Goal: Task Accomplishment & Management: Manage account settings

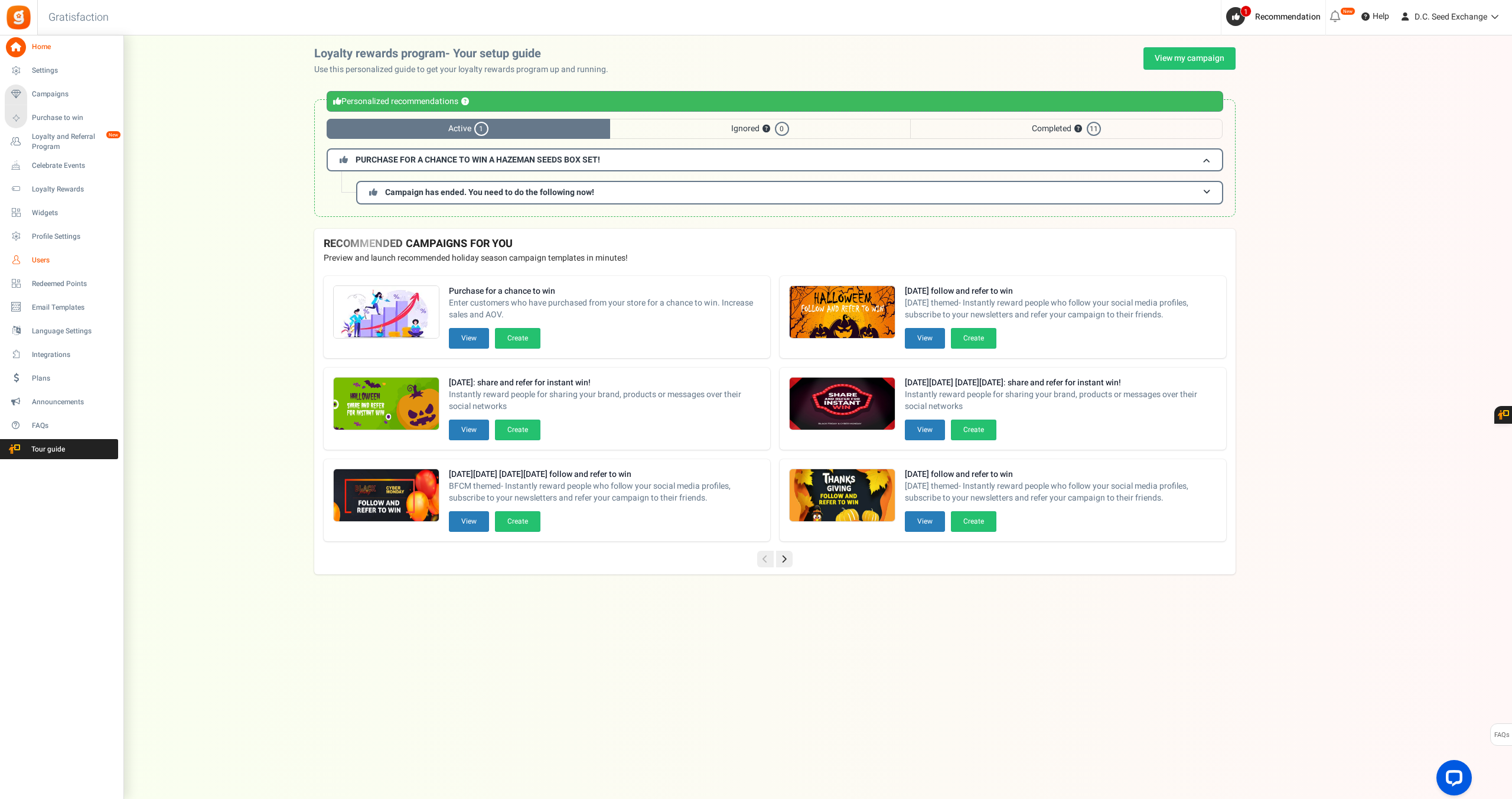
click at [46, 253] on link "Users" at bounding box center [61, 259] width 114 height 20
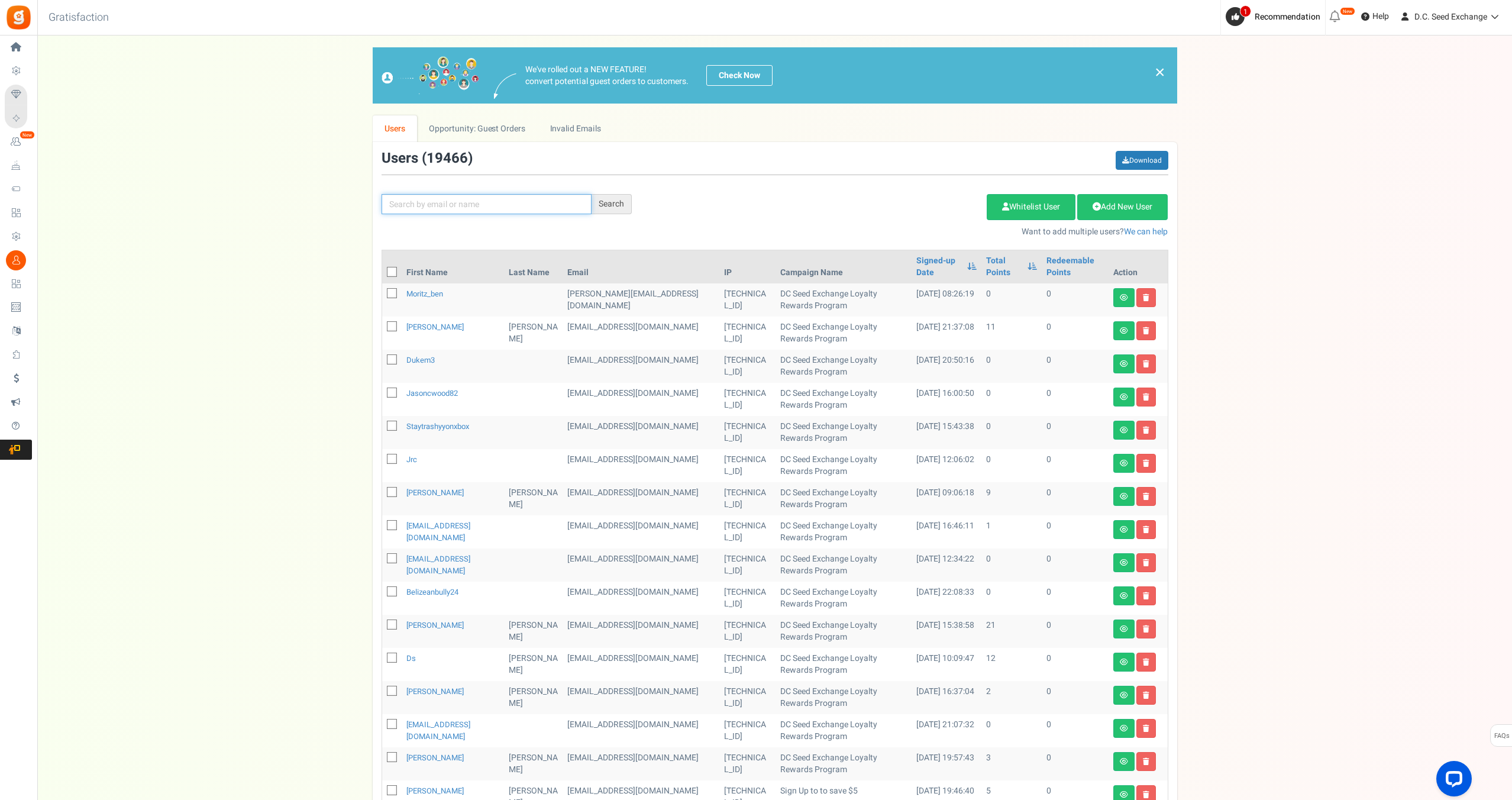
click at [452, 203] on input "text" at bounding box center [486, 204] width 210 height 20
paste input "[PERSON_NAME][EMAIL_ADDRESS][DOMAIN_NAME]"
type input "[PERSON_NAME][EMAIL_ADDRESS][DOMAIN_NAME]"
click at [622, 208] on div "Search" at bounding box center [611, 204] width 40 height 20
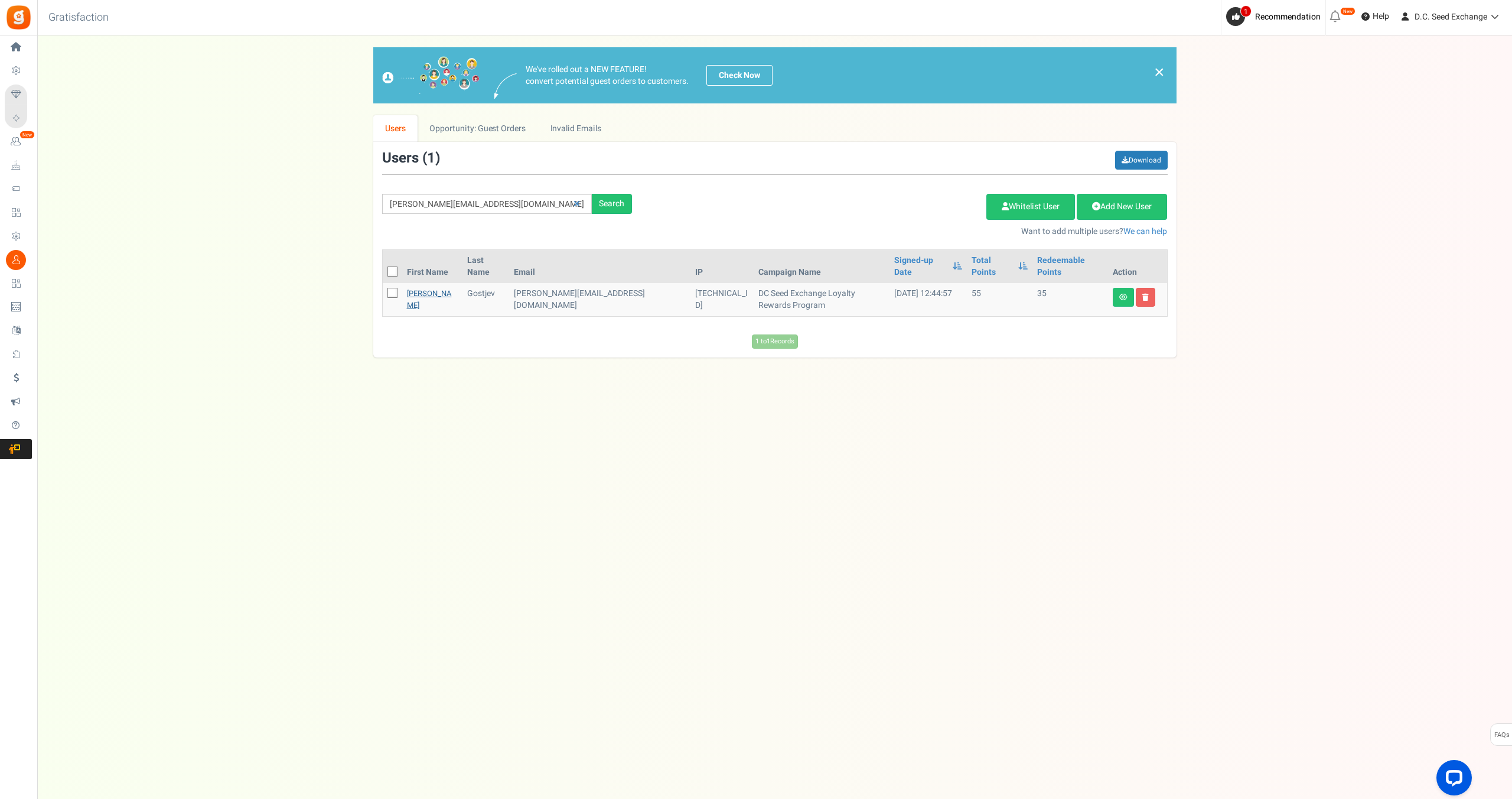
click at [413, 288] on link "[PERSON_NAME]" at bounding box center [428, 300] width 45 height 23
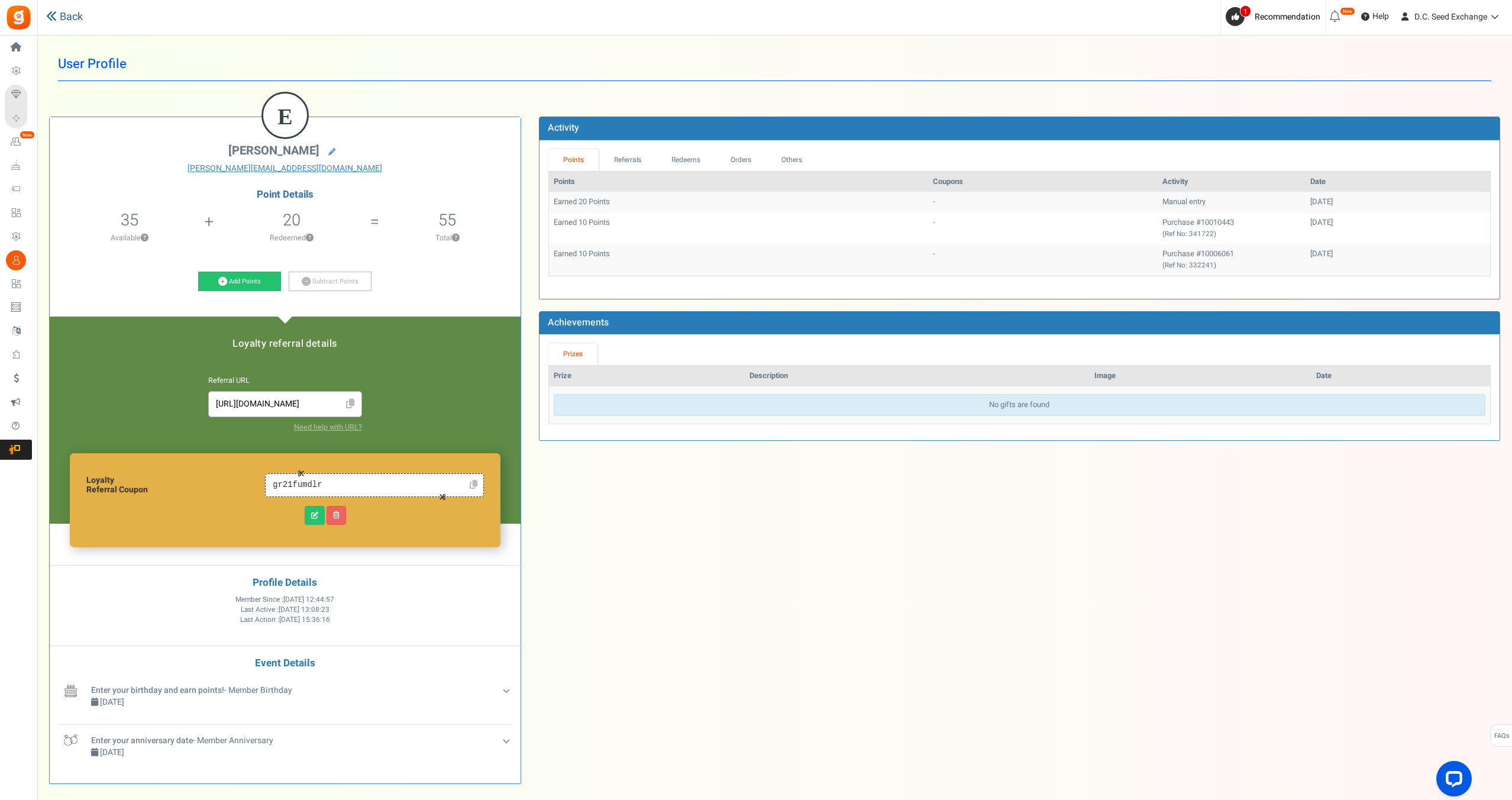
click at [62, 10] on link "Back" at bounding box center [64, 17] width 36 height 15
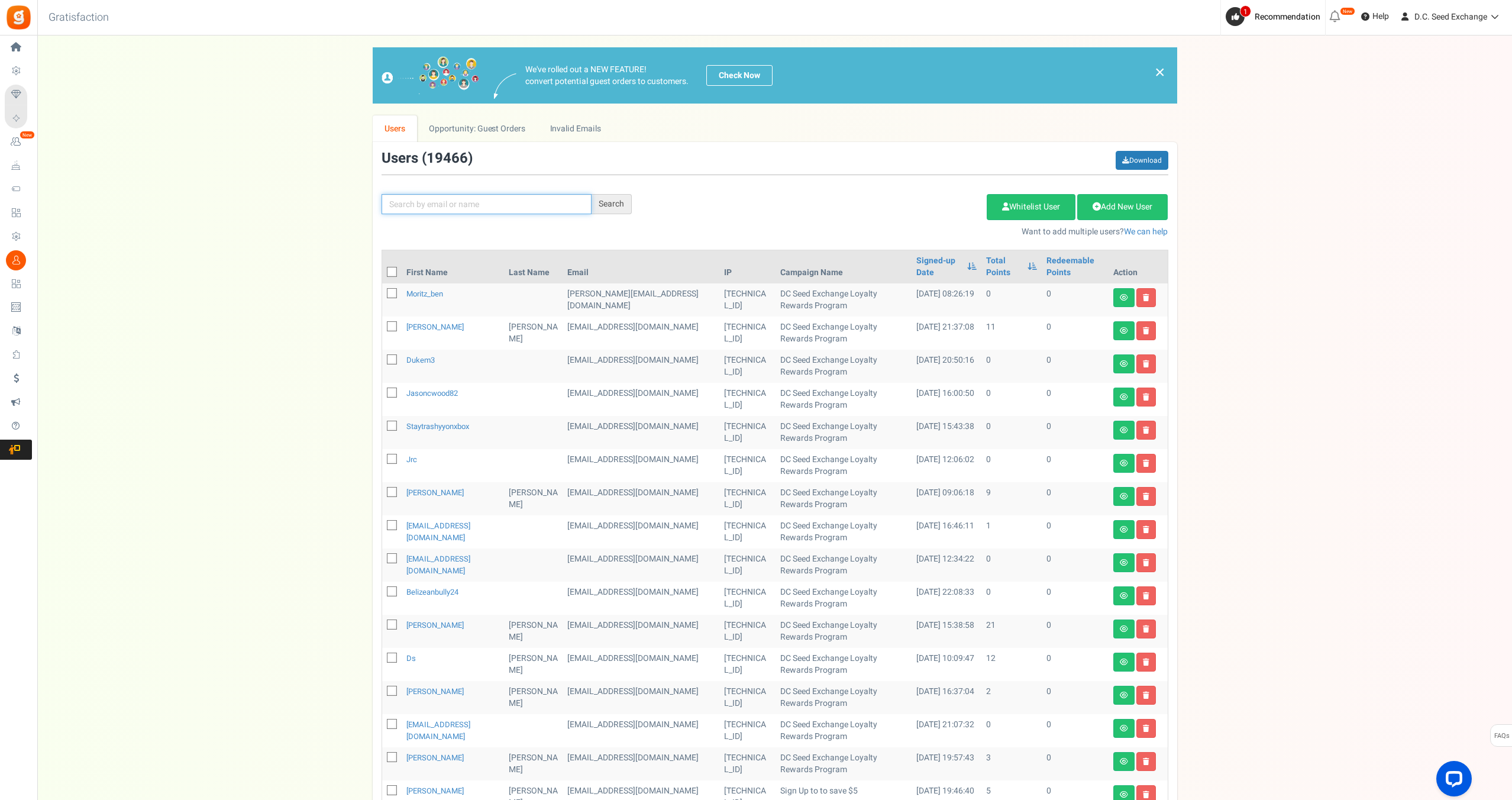
click at [479, 204] on input "text" at bounding box center [486, 204] width 210 height 20
paste input "[EMAIL_ADDRESS][DOMAIN_NAME]"
type input "[EMAIL_ADDRESS][DOMAIN_NAME]"
drag, startPoint x: 624, startPoint y: 204, endPoint x: 633, endPoint y: 187, distance: 19.2
click at [624, 204] on div "Search" at bounding box center [611, 204] width 40 height 20
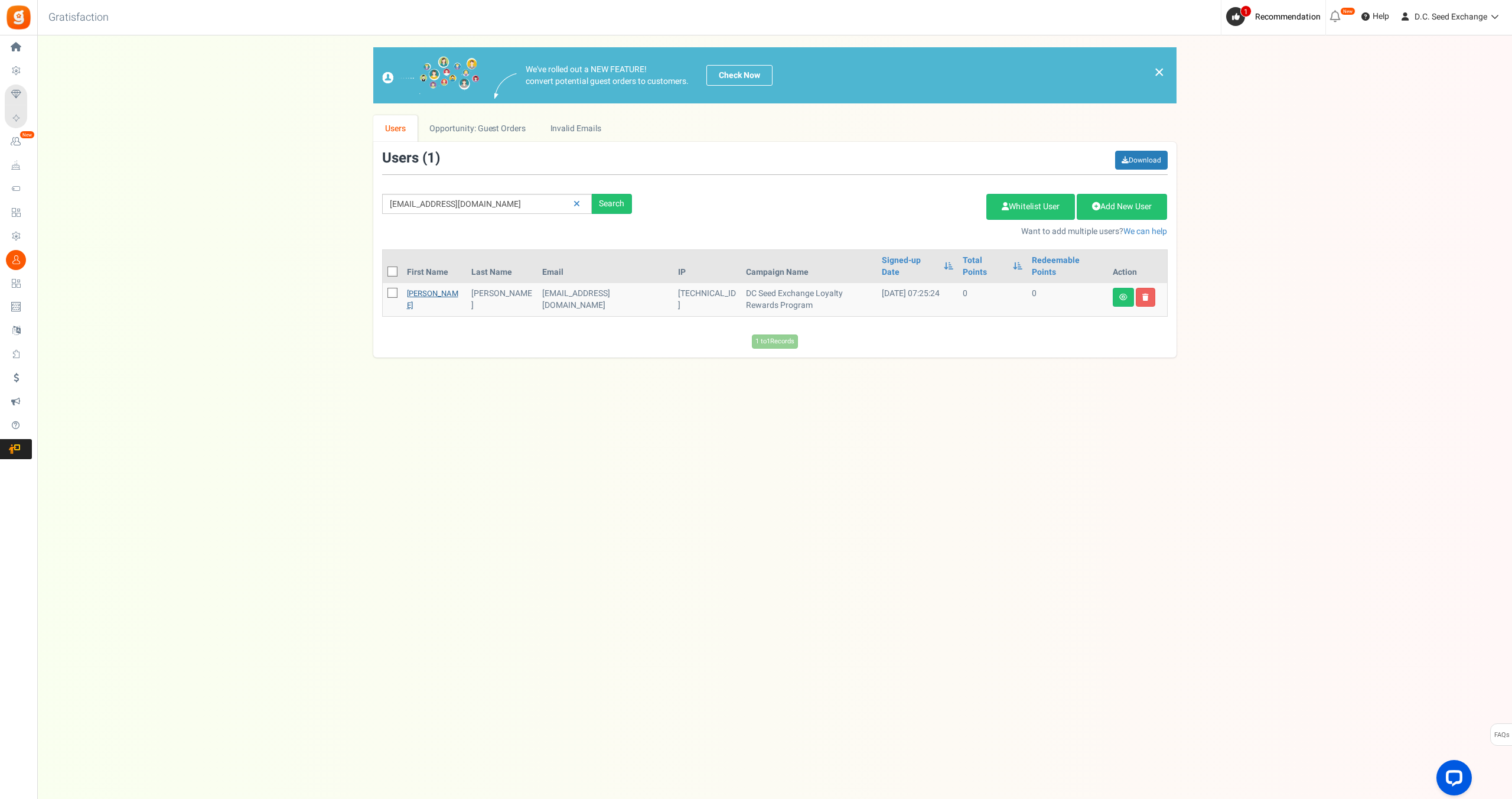
click at [418, 288] on link "[PERSON_NAME]" at bounding box center [432, 300] width 52 height 23
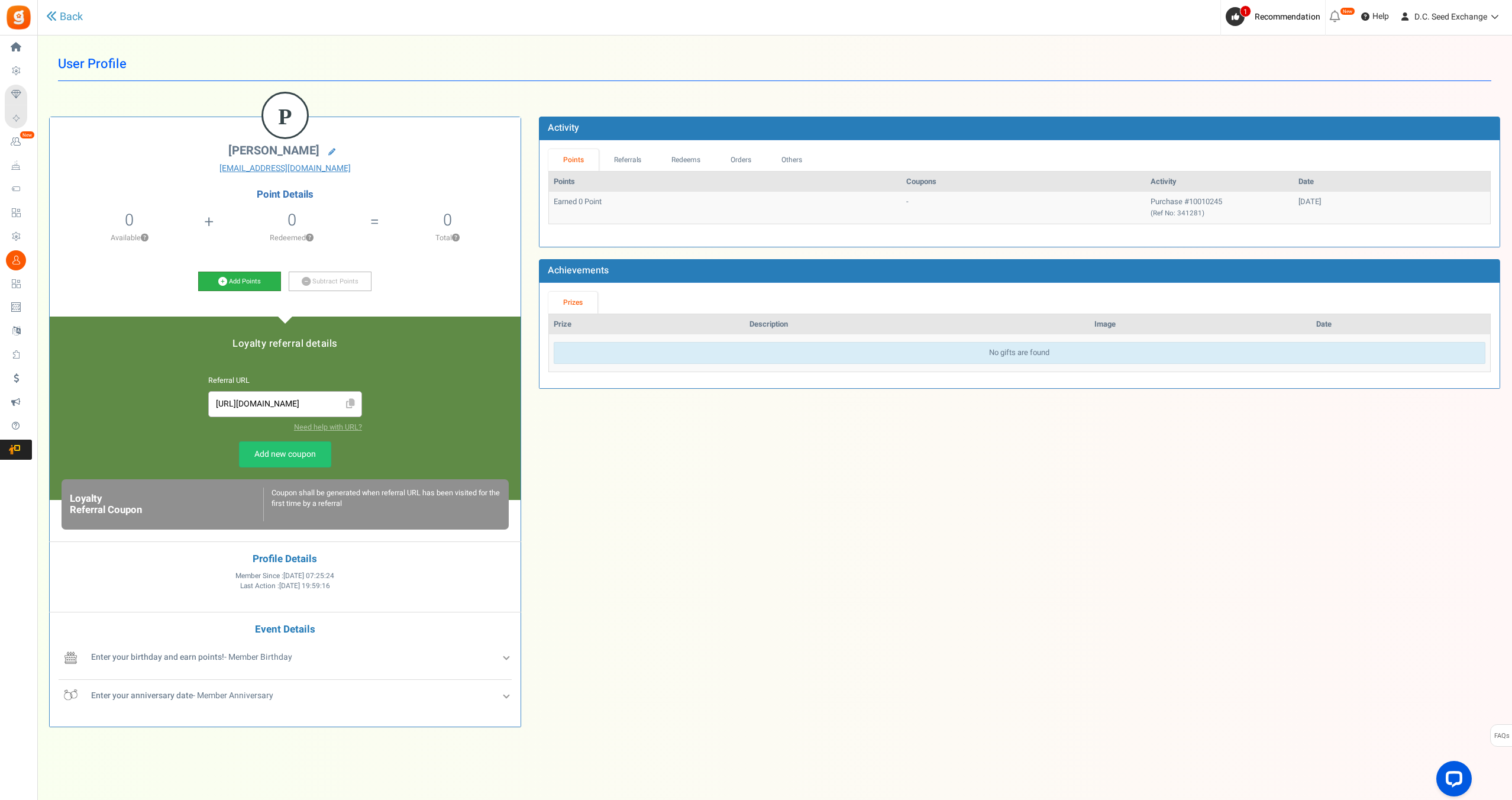
click at [238, 278] on link "Add Points" at bounding box center [240, 281] width 82 height 20
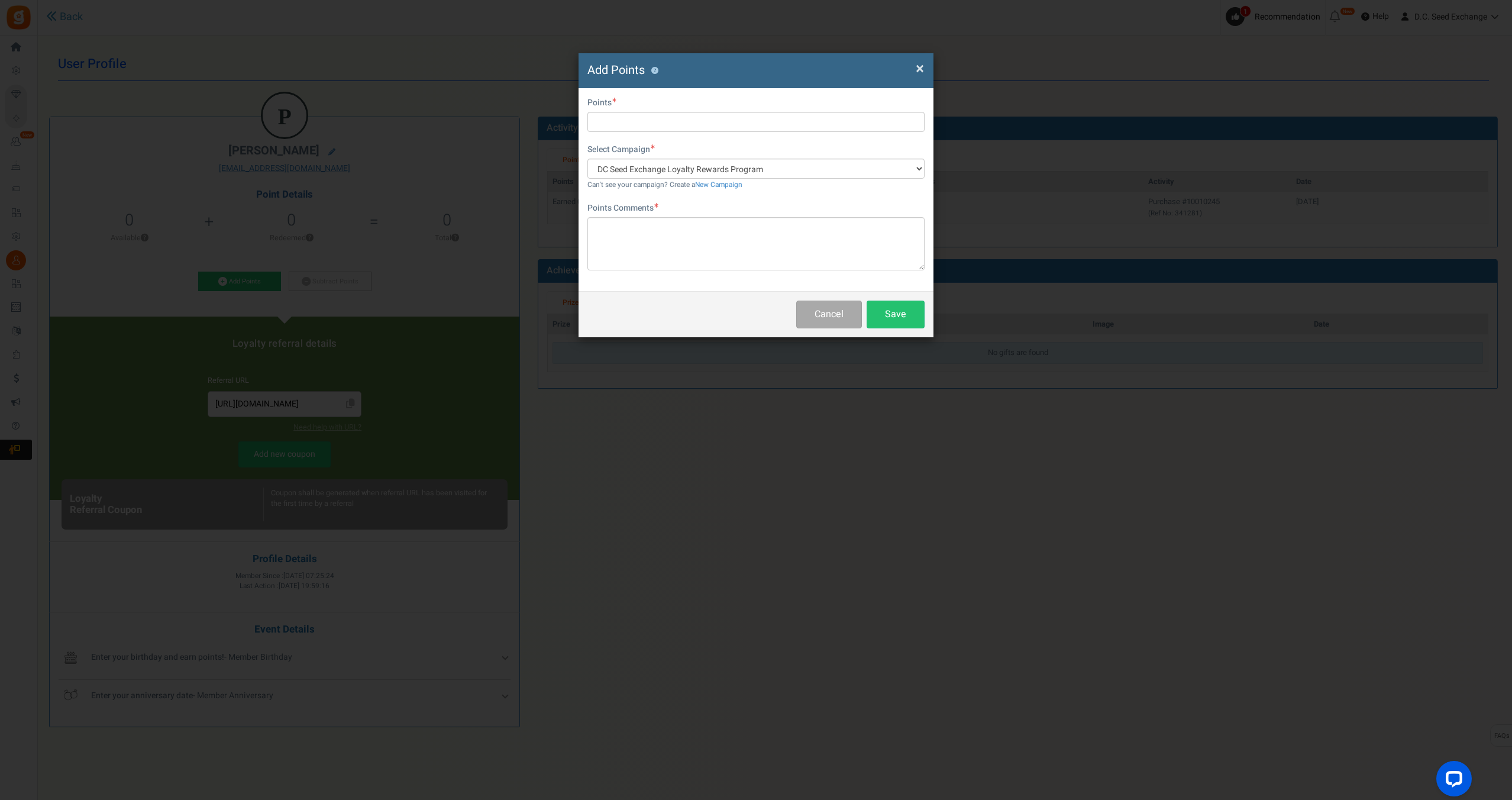
click at [918, 70] on span "×" at bounding box center [920, 68] width 9 height 22
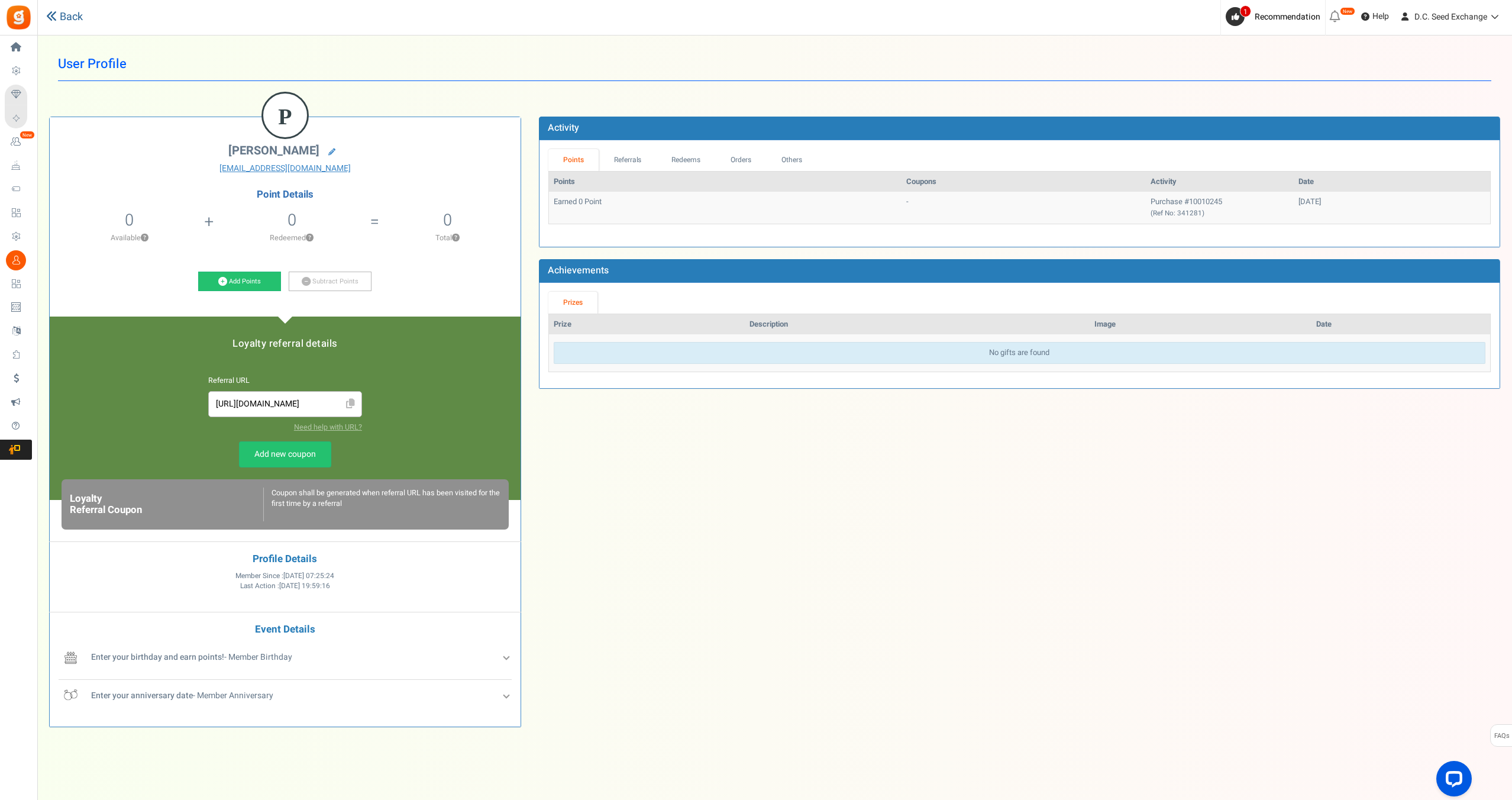
click at [64, 14] on link "Back" at bounding box center [64, 17] width 36 height 15
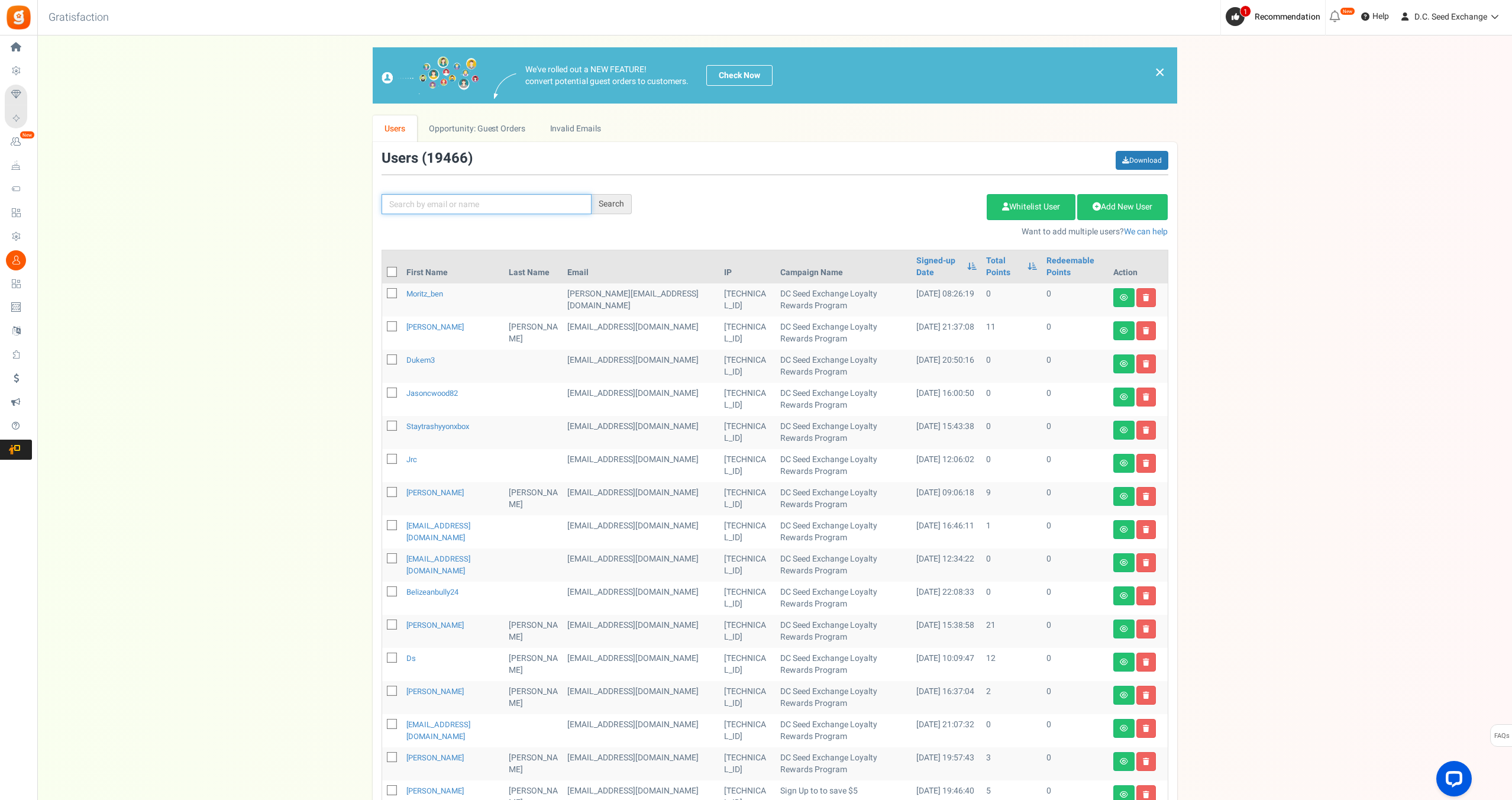
click at [452, 202] on input "text" at bounding box center [486, 204] width 210 height 20
paste input "[EMAIL_ADDRESS][DOMAIN_NAME]"
type input "[EMAIL_ADDRESS][DOMAIN_NAME]"
click at [604, 200] on div "Search" at bounding box center [611, 204] width 40 height 20
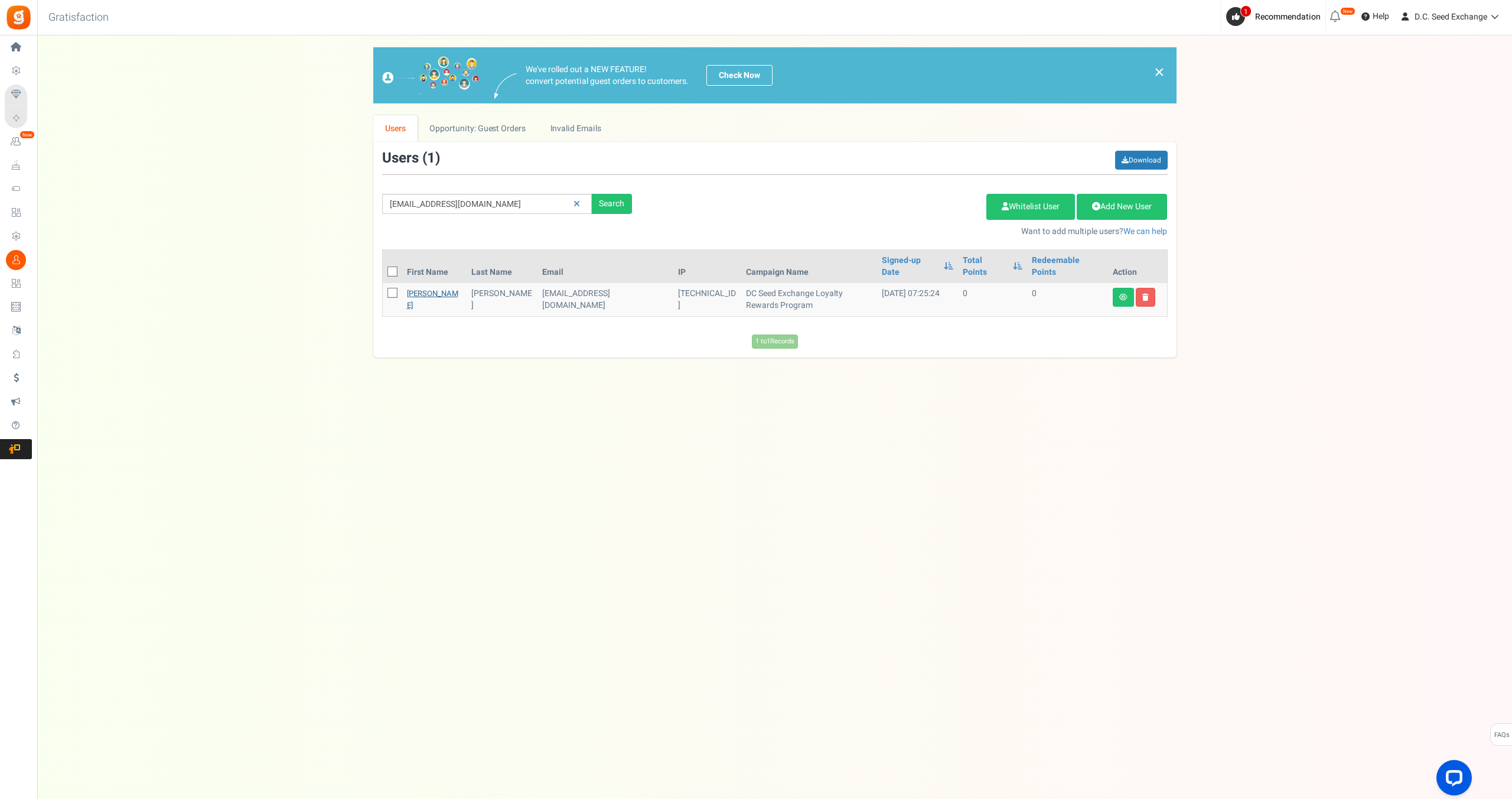
click at [416, 288] on link "[PERSON_NAME]" at bounding box center [432, 300] width 52 height 23
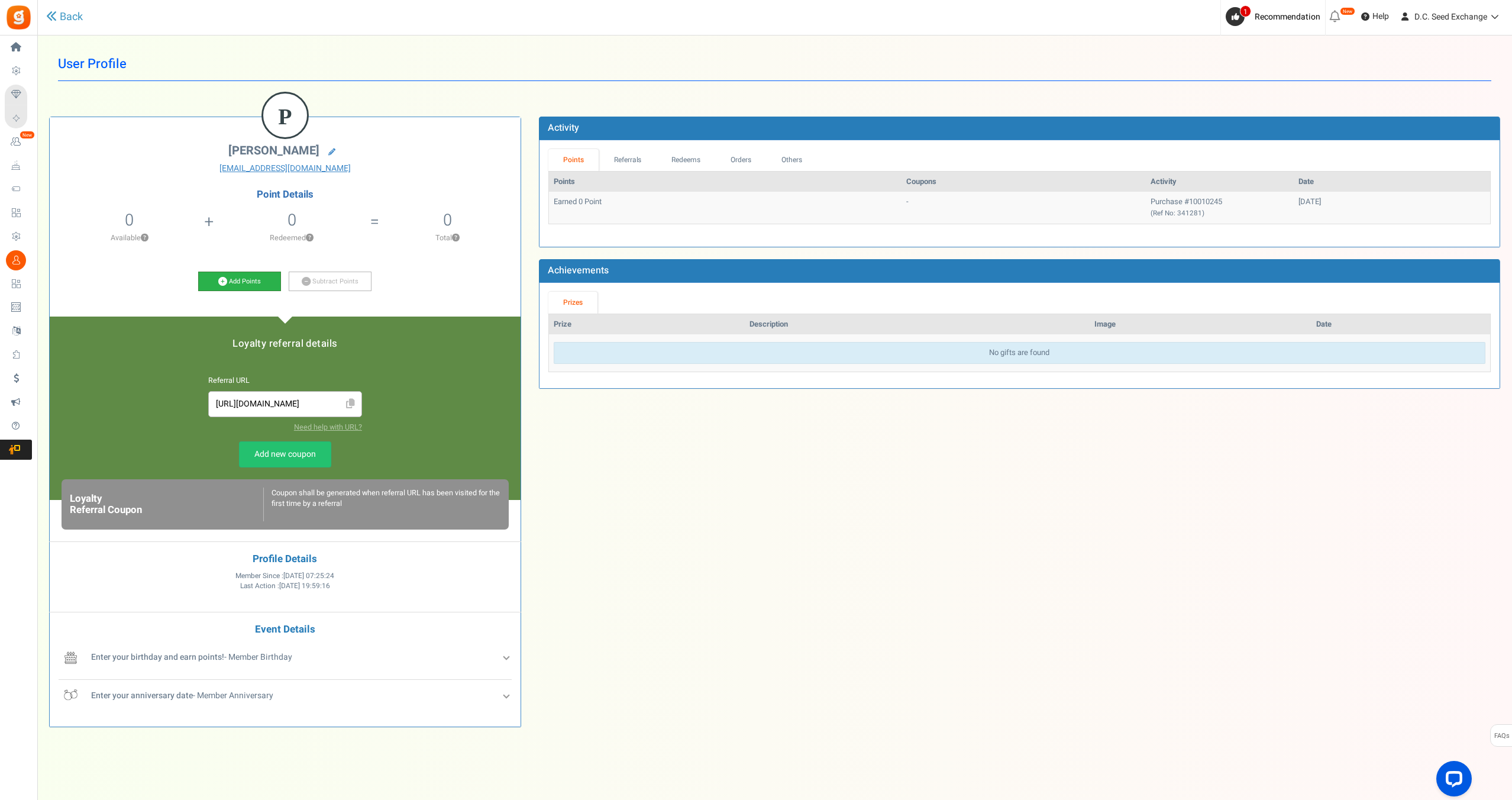
click at [230, 284] on link "Add Points" at bounding box center [240, 281] width 82 height 20
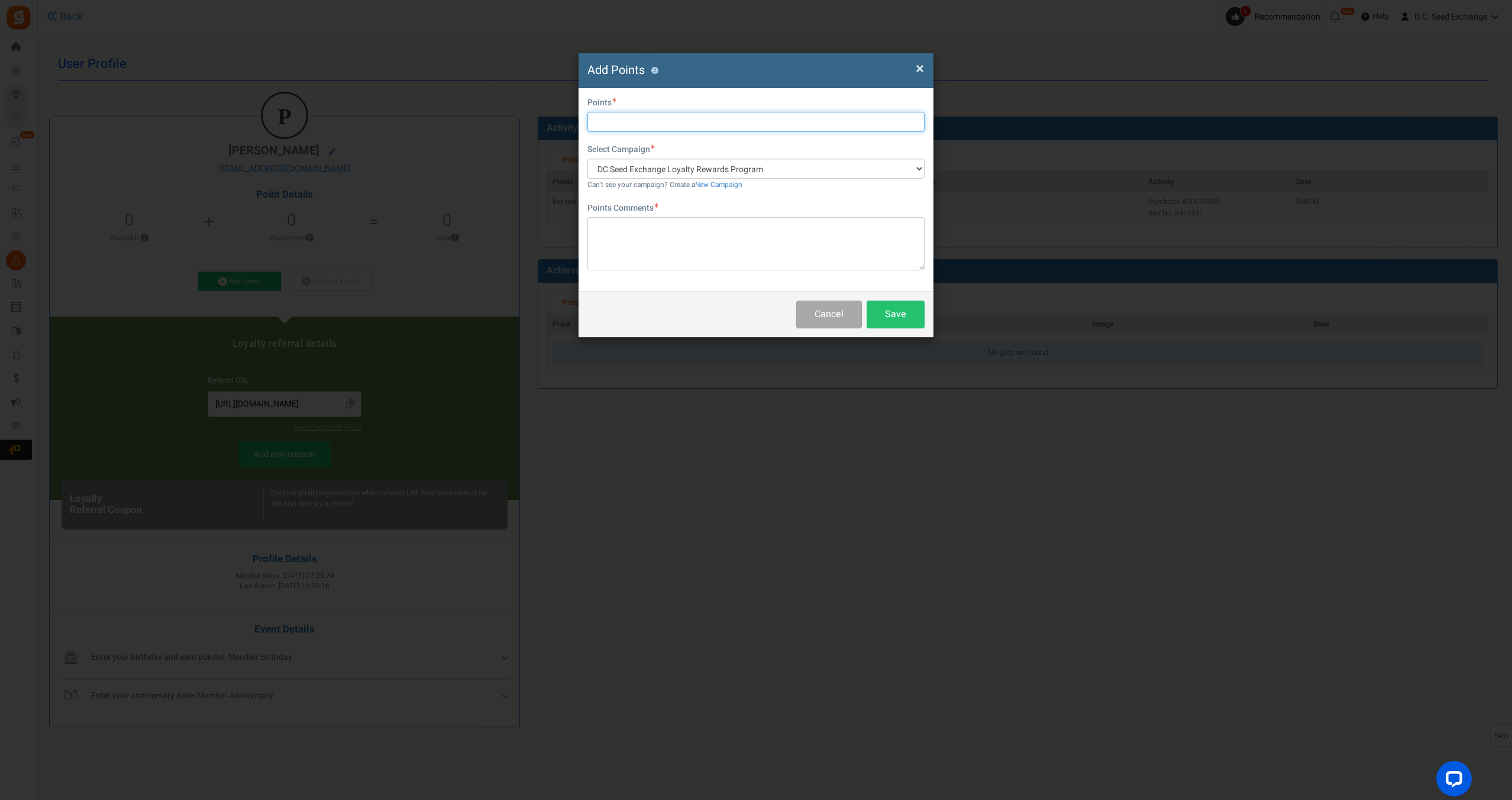
click at [649, 127] on input "text" at bounding box center [756, 122] width 337 height 20
type input "35"
drag, startPoint x: 617, startPoint y: 263, endPoint x: 621, endPoint y: 258, distance: 6.4
click at [618, 262] on textarea "To enrich screen reader interactions, please activate Accessibility in Grammarl…" at bounding box center [756, 244] width 337 height 54
paste textarea "#10010058 [PERSON_NAME]"
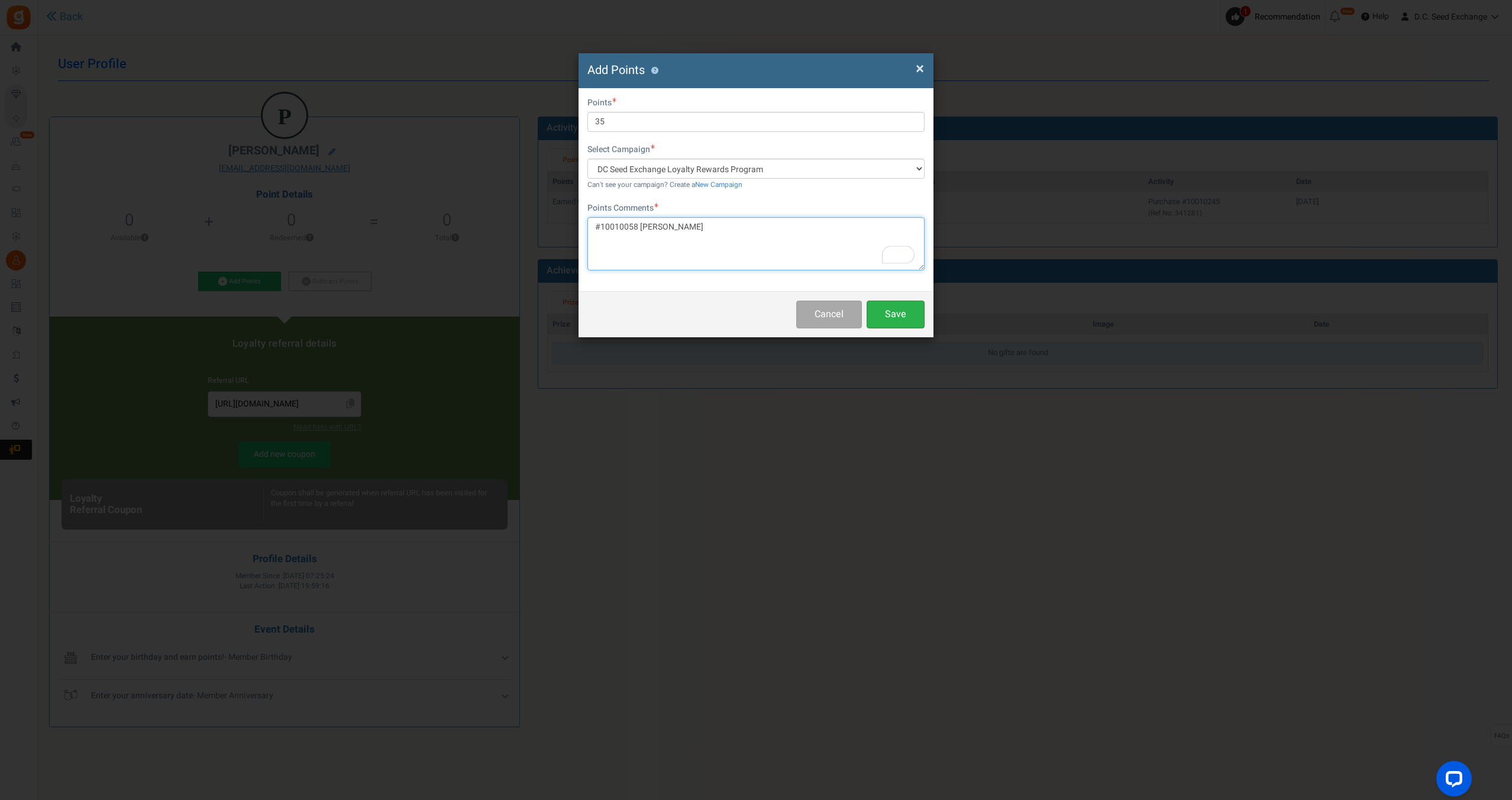
type textarea "#10010058 [PERSON_NAME]"
click at [904, 323] on button "Save" at bounding box center [896, 314] width 58 height 28
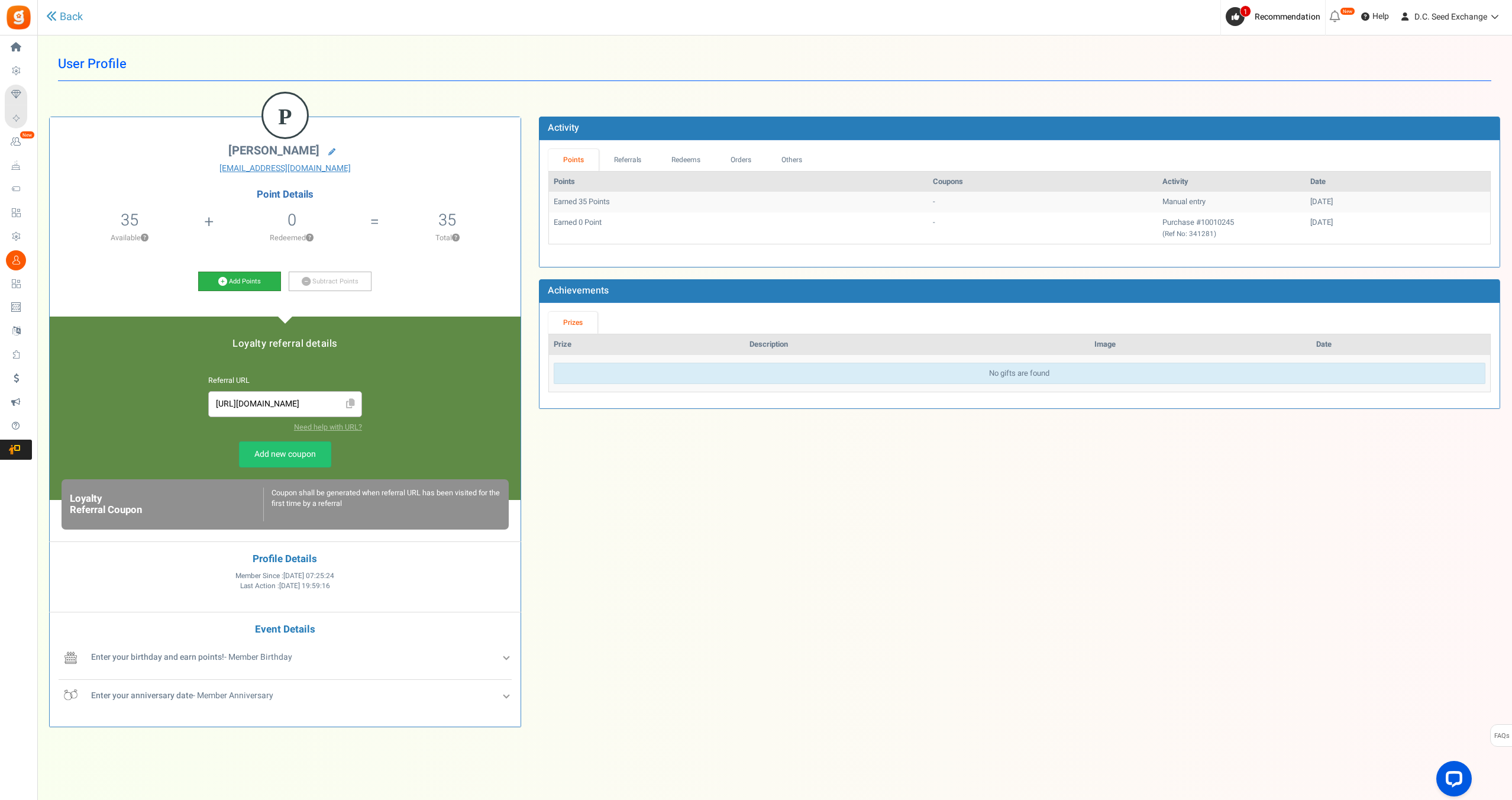
click at [248, 284] on link "Add Points" at bounding box center [240, 281] width 82 height 20
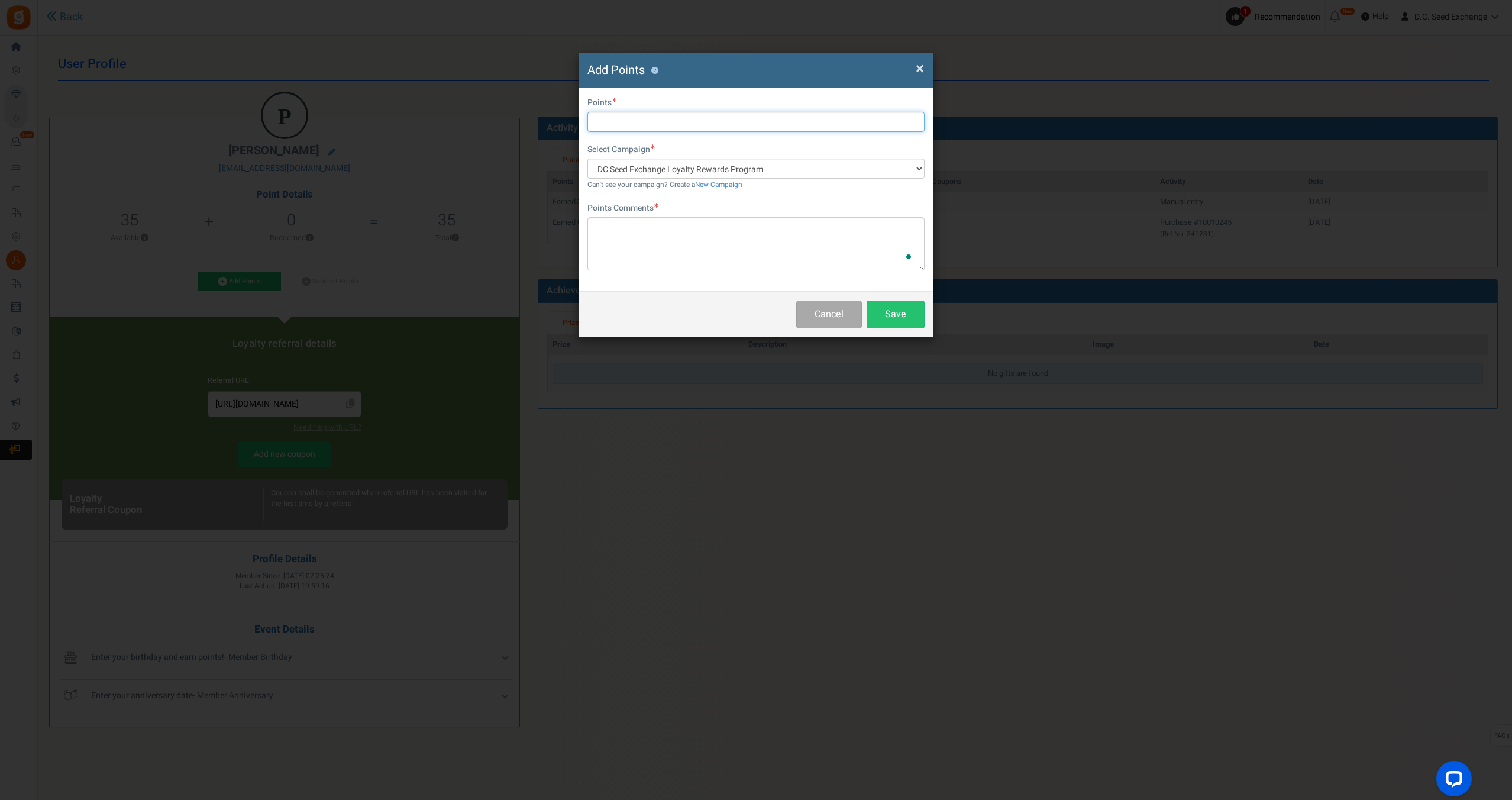
click at [606, 130] on input "text" at bounding box center [756, 122] width 337 height 20
type input "19"
click at [635, 254] on textarea "To enrich screen reader interactions, please activate Accessibility in Grammarl…" at bounding box center [756, 244] width 337 height 54
paste textarea "#10009427 [PERSON_NAME]"
type textarea "#10009427 [PERSON_NAME]"
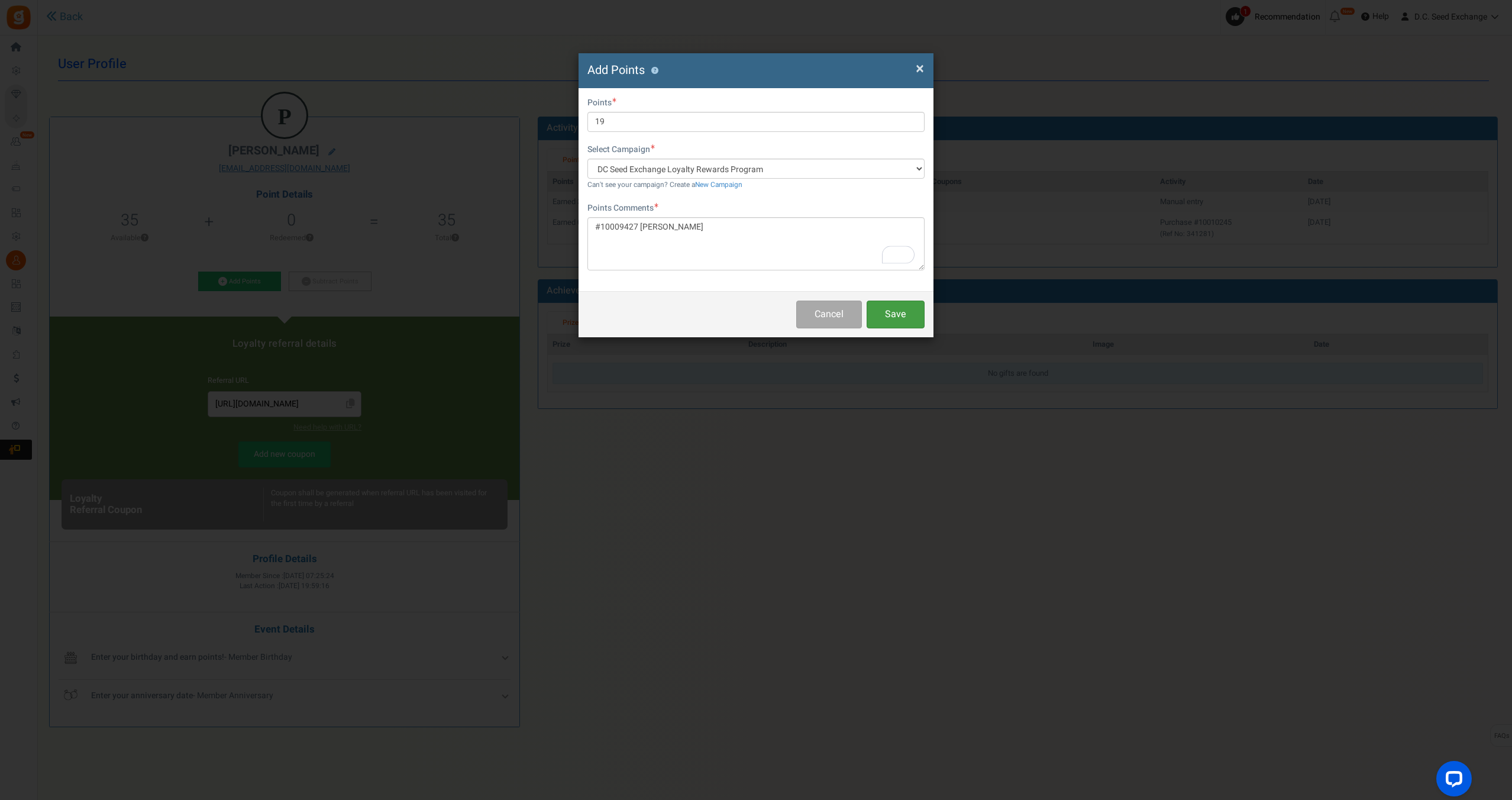
click at [889, 309] on button "Save" at bounding box center [896, 314] width 58 height 28
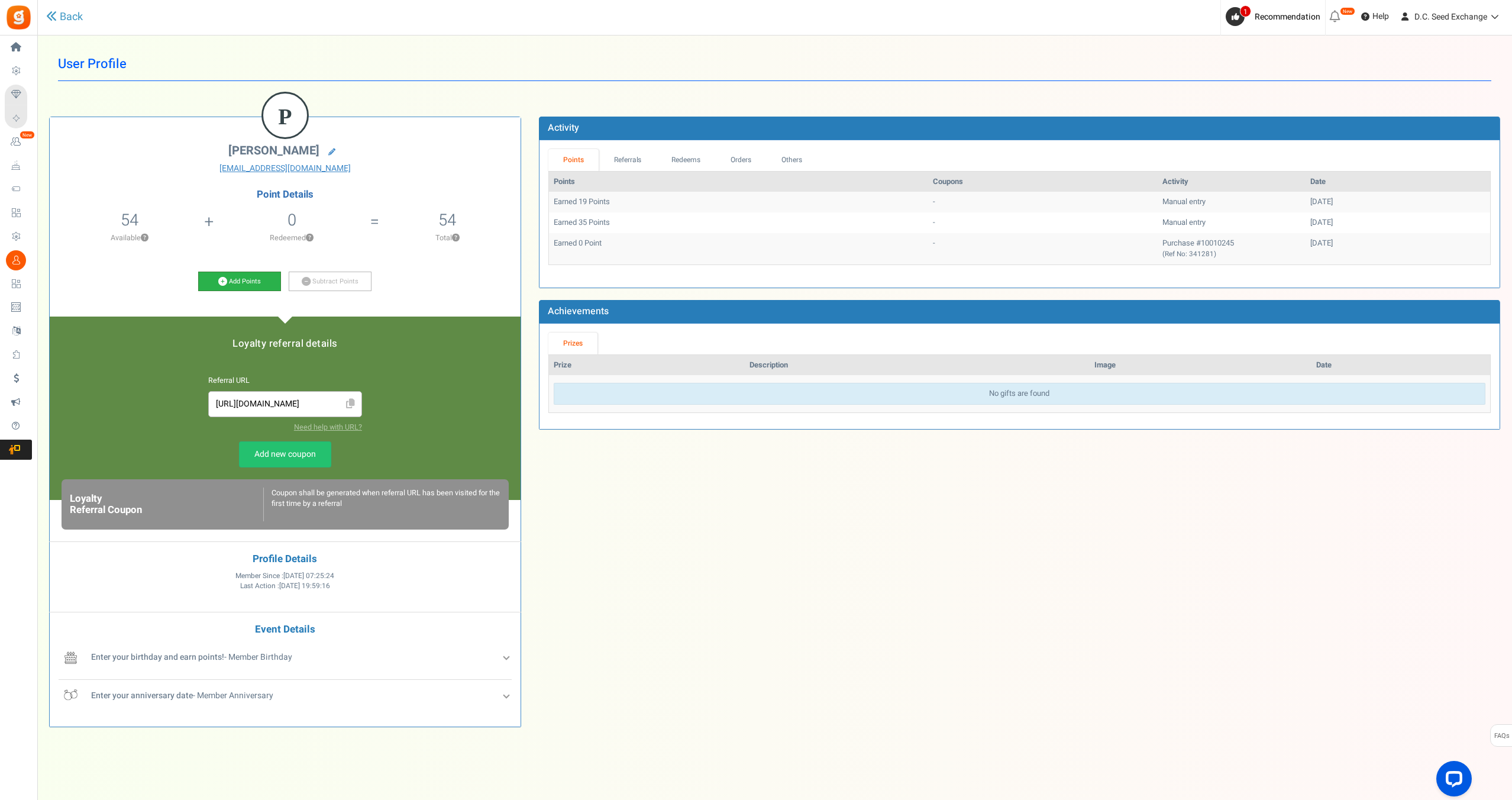
click at [239, 283] on link "Add Points" at bounding box center [240, 281] width 82 height 20
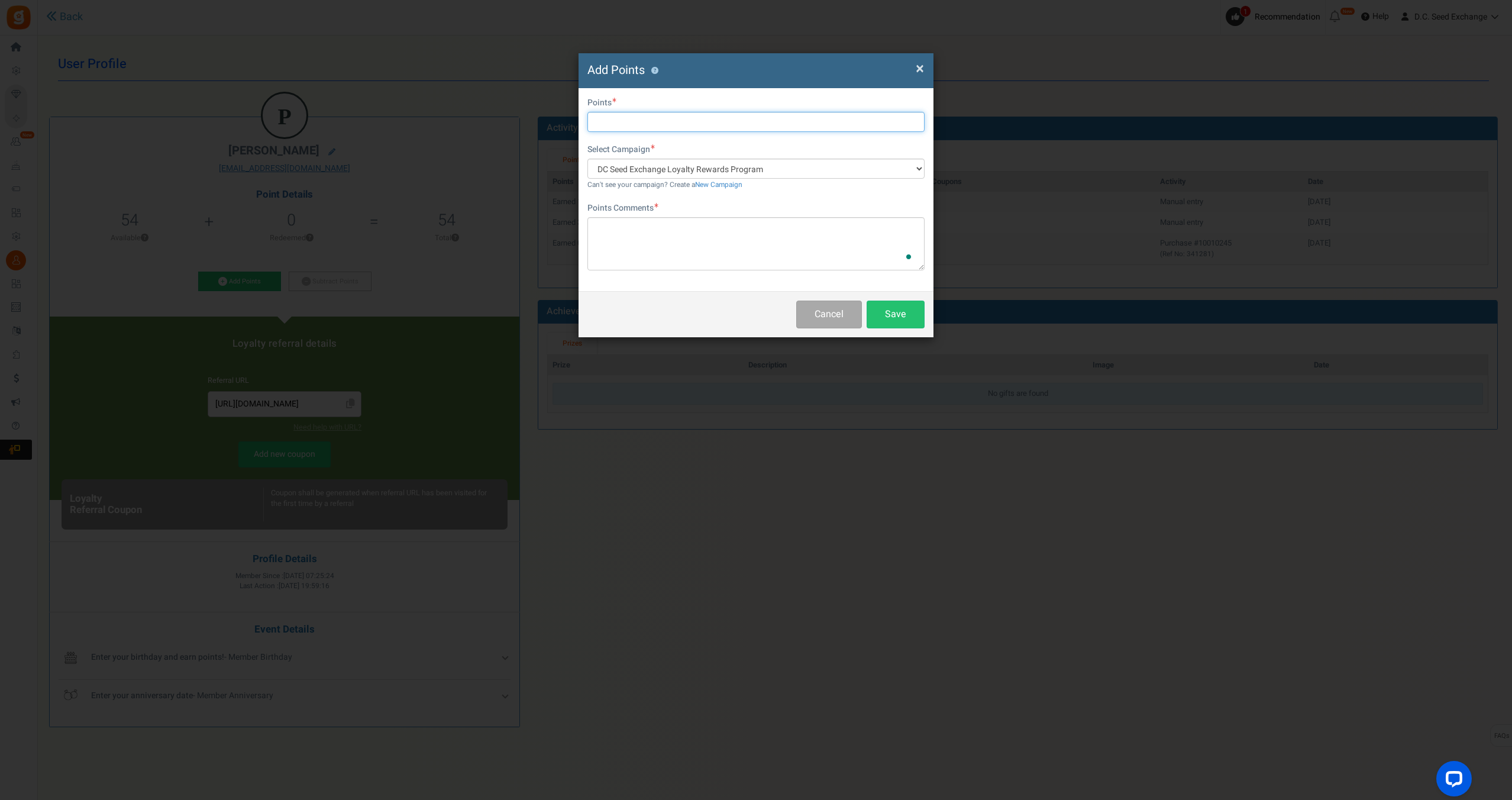
click at [641, 121] on input "text" at bounding box center [756, 122] width 337 height 20
type input "40"
click at [722, 251] on textarea "To enrich screen reader interactions, please activate Accessibility in Grammarl…" at bounding box center [756, 244] width 337 height 54
paste textarea "HMS001"
type textarea "HMS001"
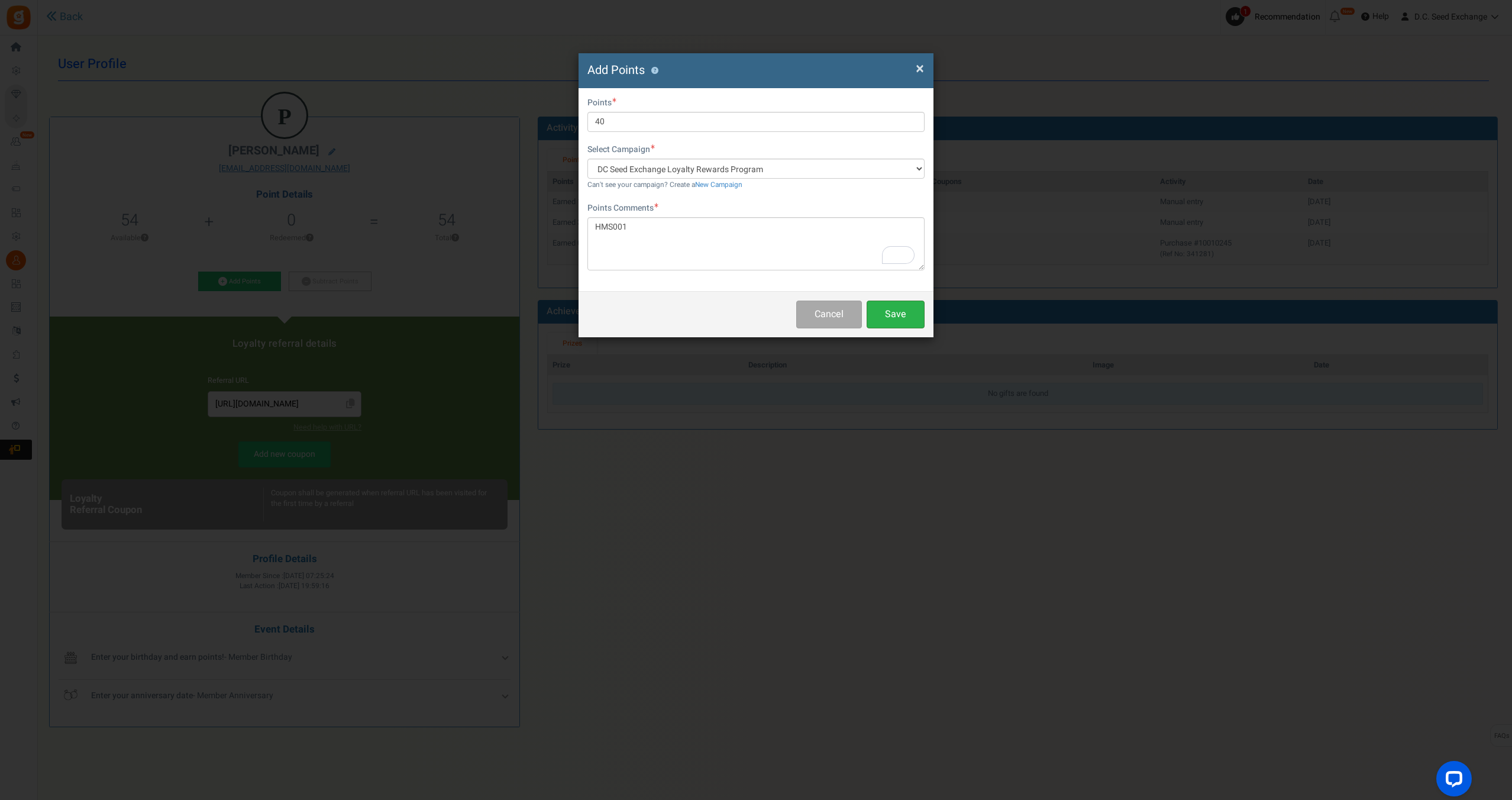
click at [898, 313] on button "Save" at bounding box center [896, 314] width 58 height 28
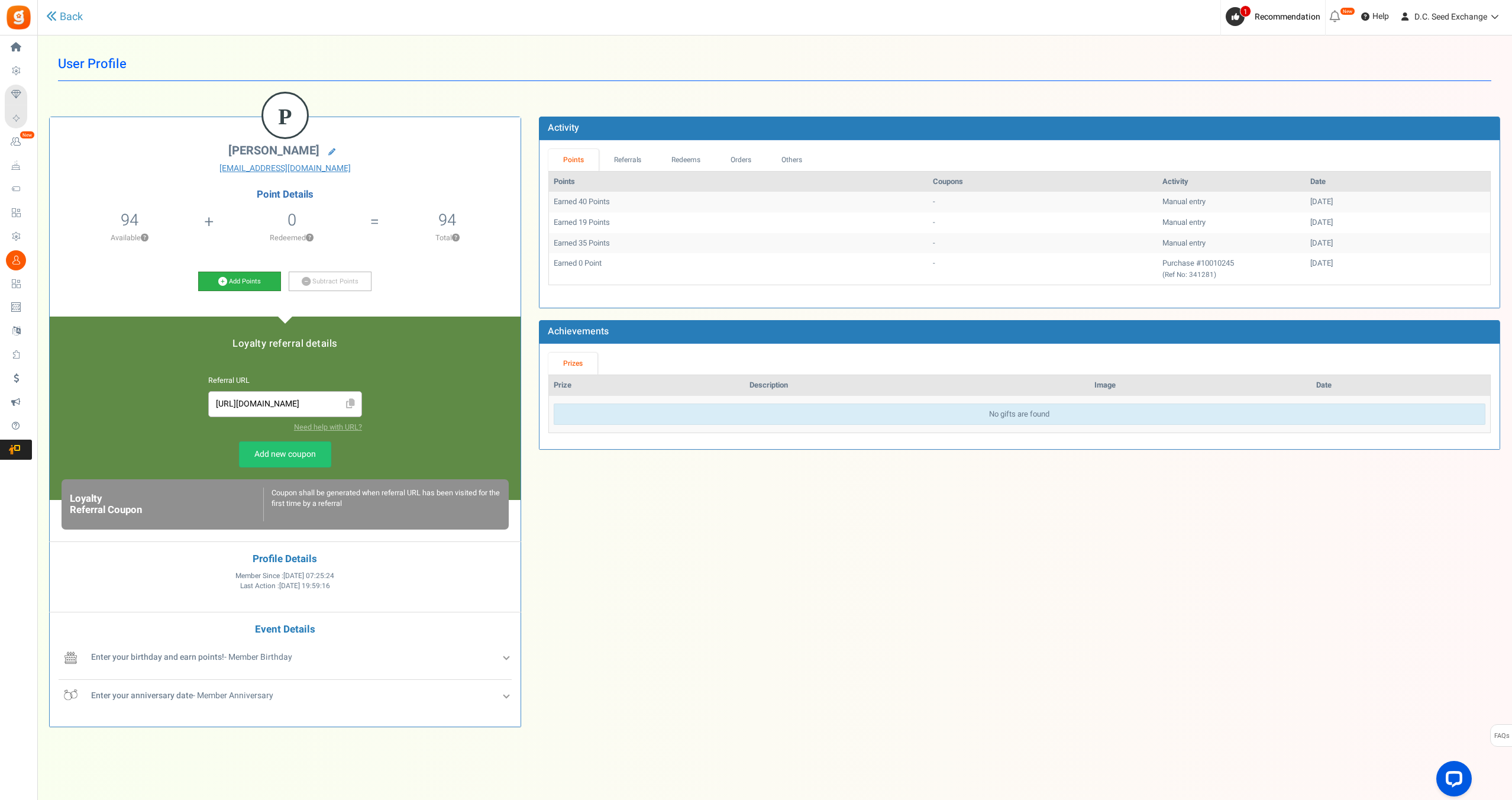
click at [223, 284] on icon at bounding box center [222, 281] width 9 height 9
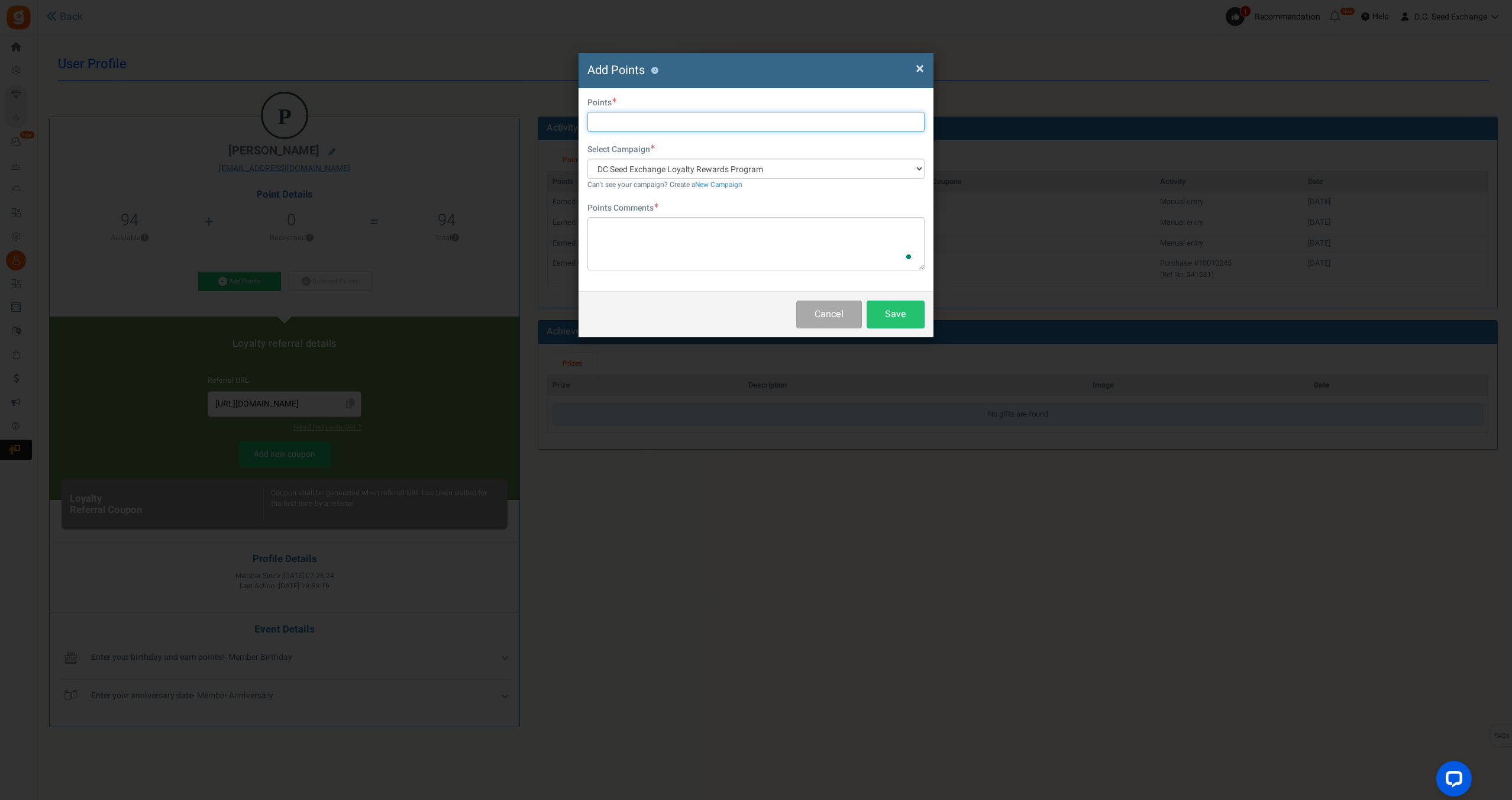
click at [671, 122] on input "text" at bounding box center [756, 122] width 337 height 20
type input "20"
click at [657, 232] on textarea "To enrich screen reader interactions, please activate Accessibility in Grammarl…" at bounding box center [756, 244] width 337 height 54
paste textarea "#10008216 [PERSON_NAME]"
type textarea "#10008216 [PERSON_NAME]"
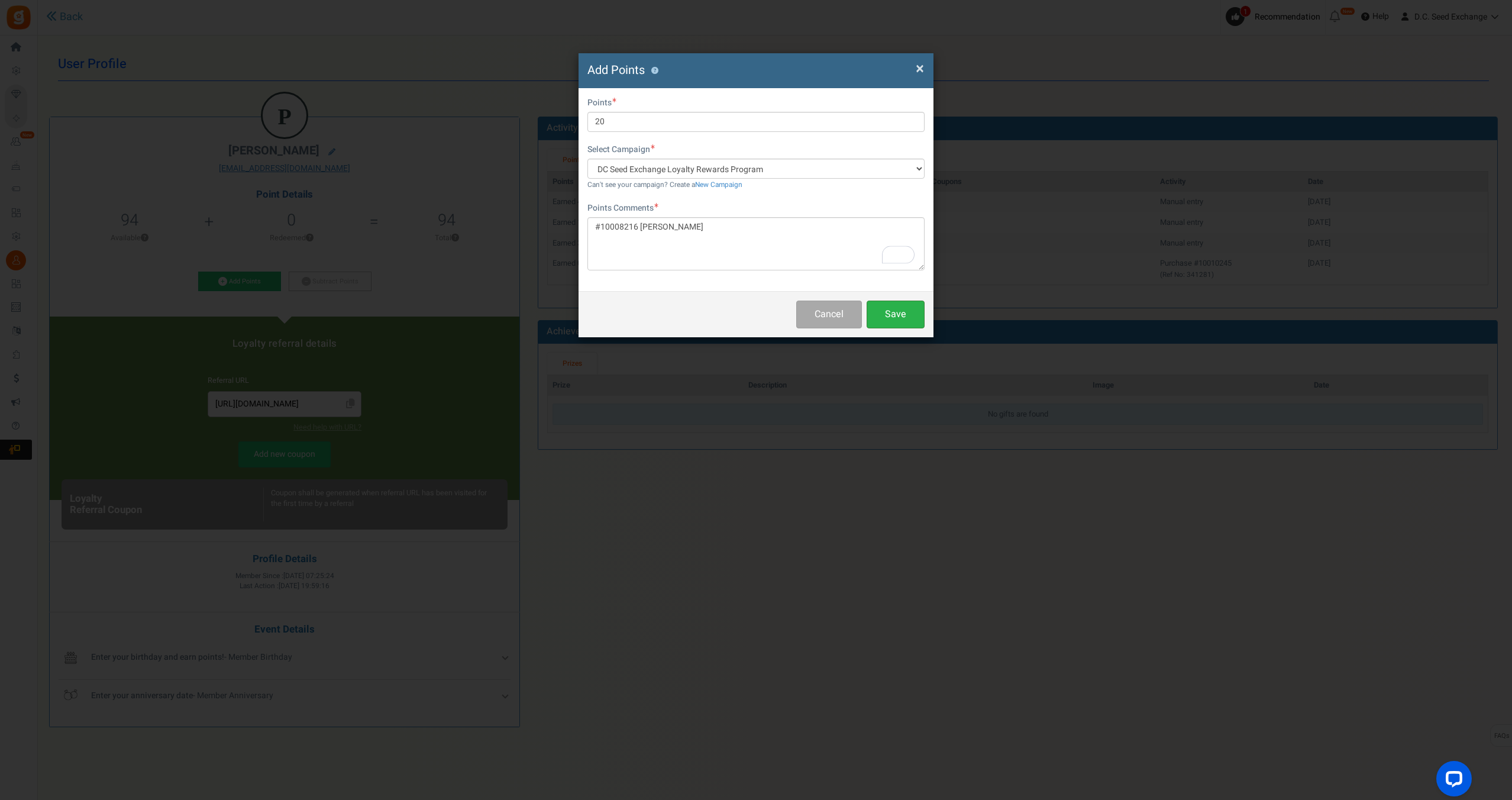
click at [911, 318] on button "Save" at bounding box center [896, 314] width 58 height 28
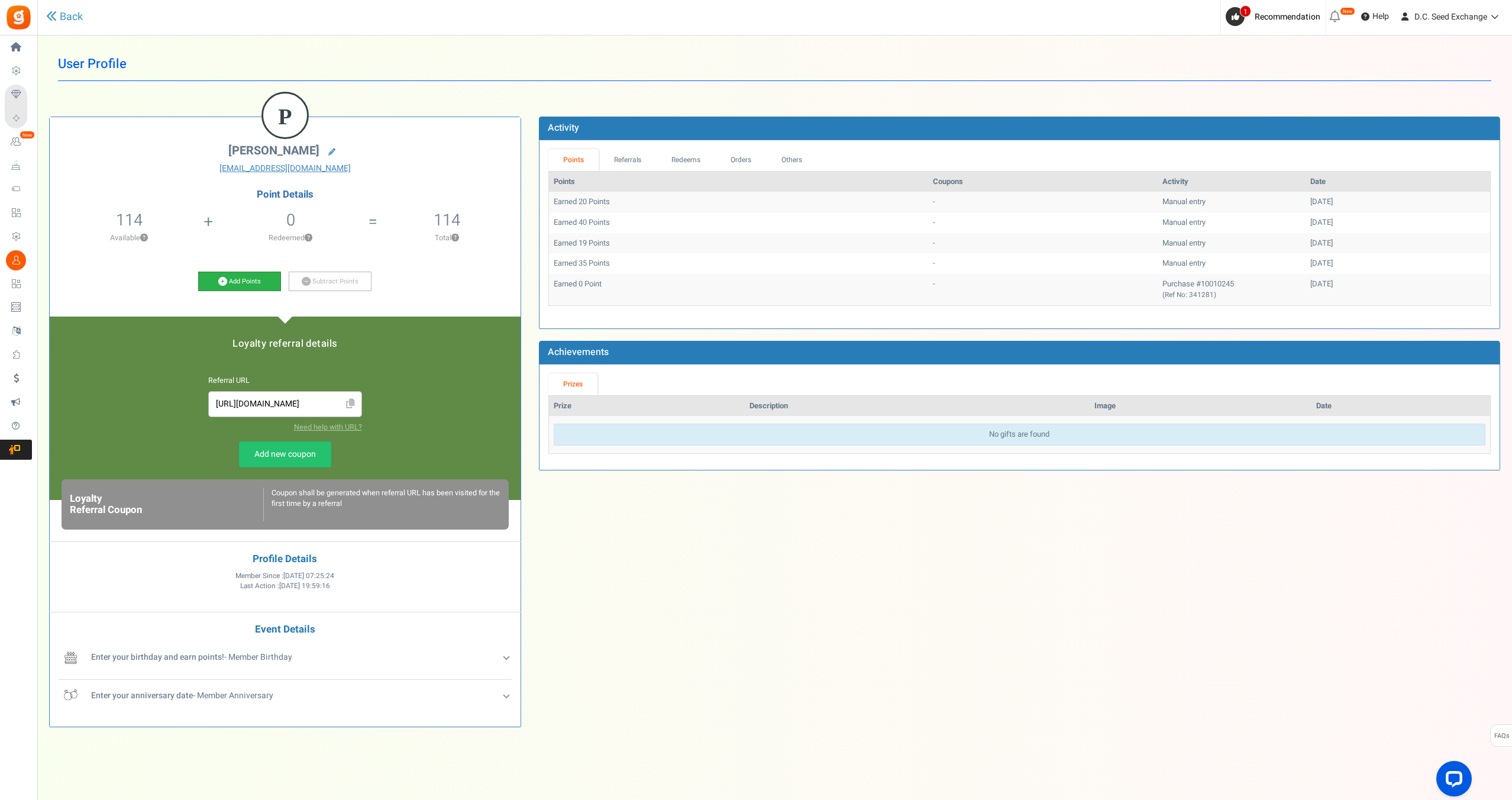
click at [228, 276] on link "Add Points" at bounding box center [240, 281] width 82 height 20
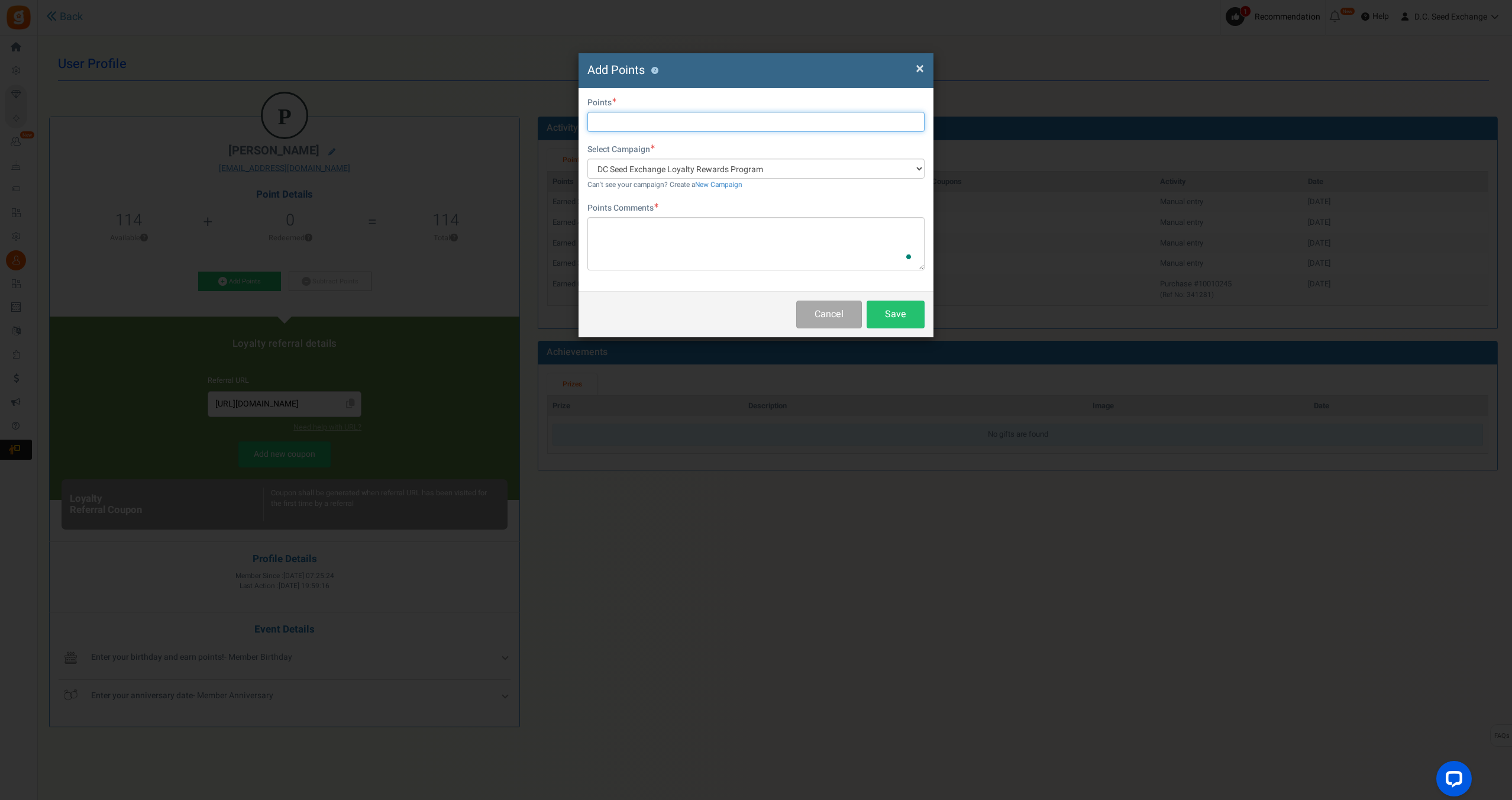
click at [631, 126] on input "text" at bounding box center [756, 122] width 337 height 20
type input "10"
paste textarea "#10007926 [PERSON_NAME]"
click at [638, 237] on textarea "To enrich screen reader interactions, please activate Accessibility in Grammarl…" at bounding box center [756, 244] width 337 height 54
type textarea "#10007926 [PERSON_NAME]"
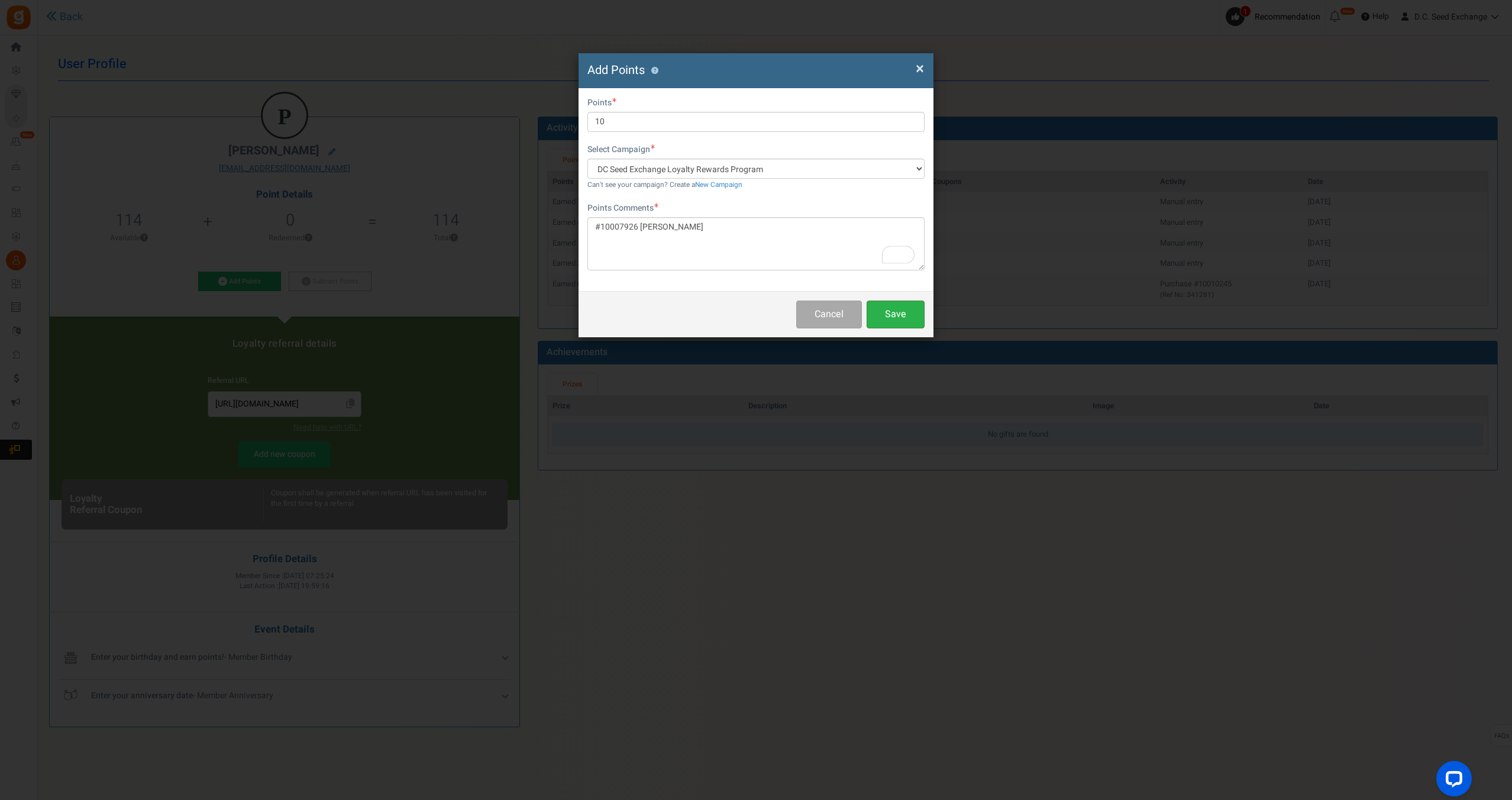
click at [923, 324] on button "Save" at bounding box center [896, 314] width 58 height 28
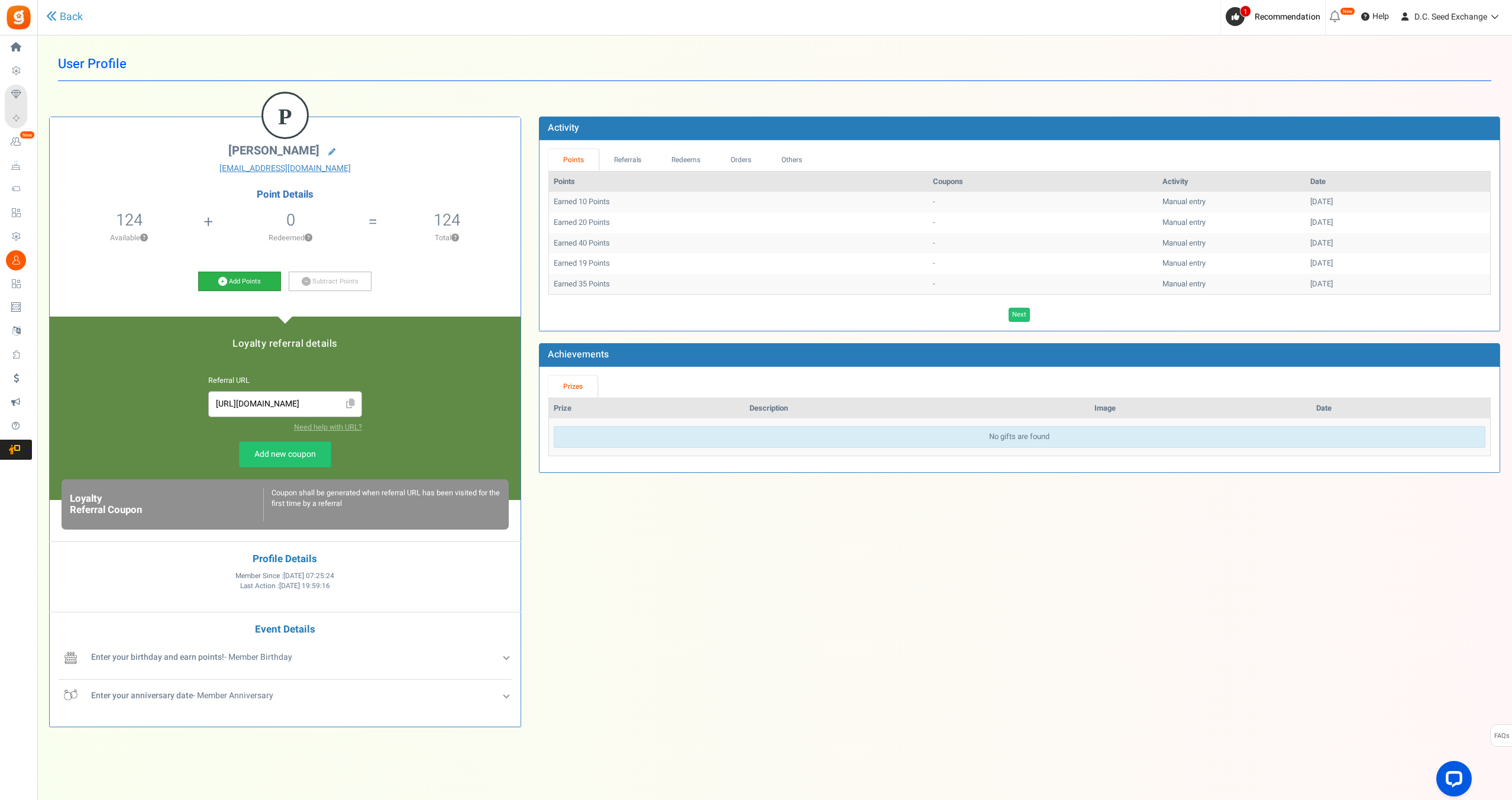
click at [250, 281] on link "Add Points" at bounding box center [240, 281] width 82 height 20
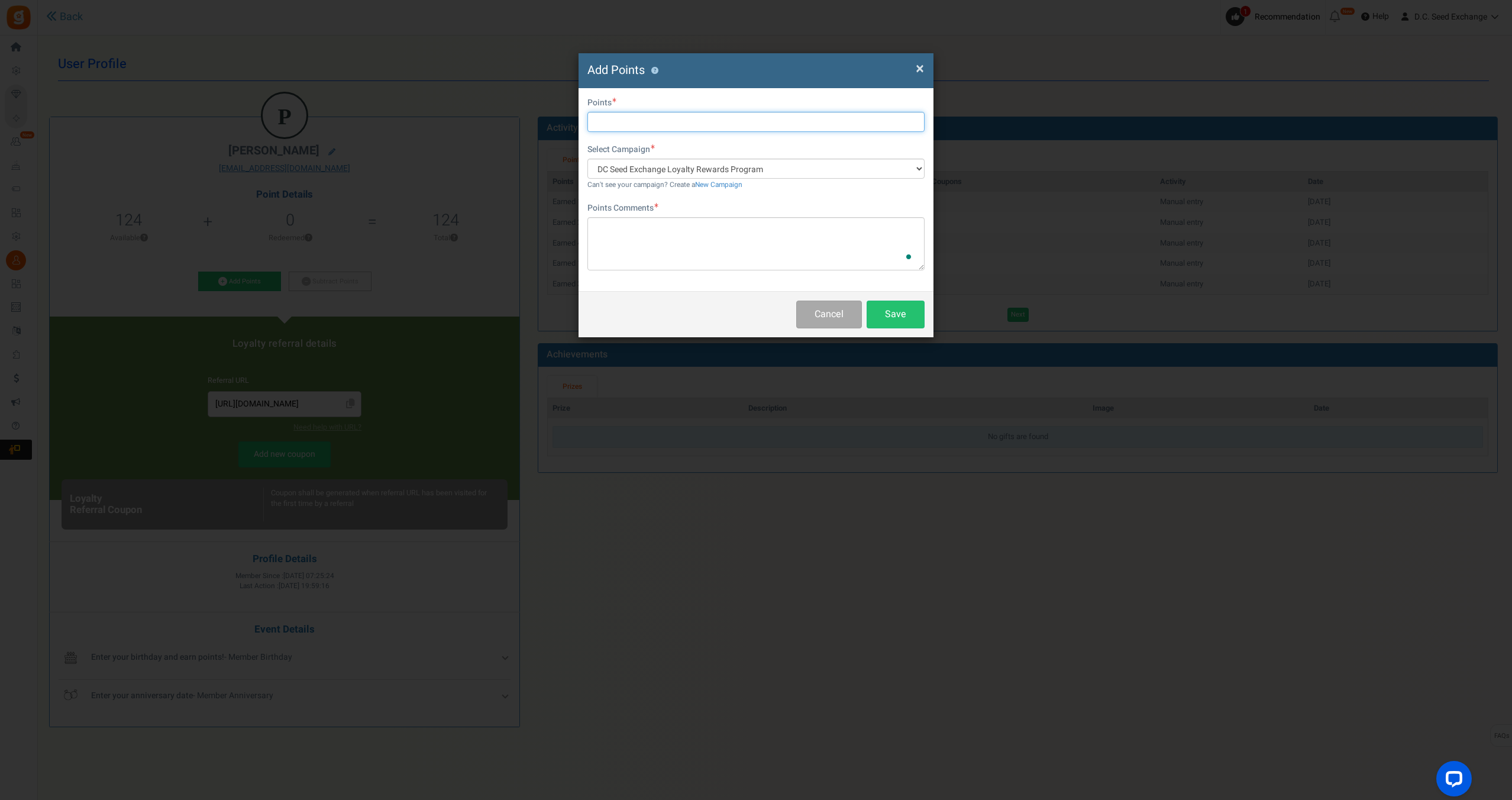
click at [664, 116] on input "text" at bounding box center [756, 122] width 337 height 20
type input "10"
click at [679, 256] on textarea "To enrich screen reader interactions, please activate Accessibility in Grammarl…" at bounding box center [756, 244] width 337 height 54
paste textarea "#10007703 [PERSON_NAME]"
type textarea "#10007703 [PERSON_NAME]"
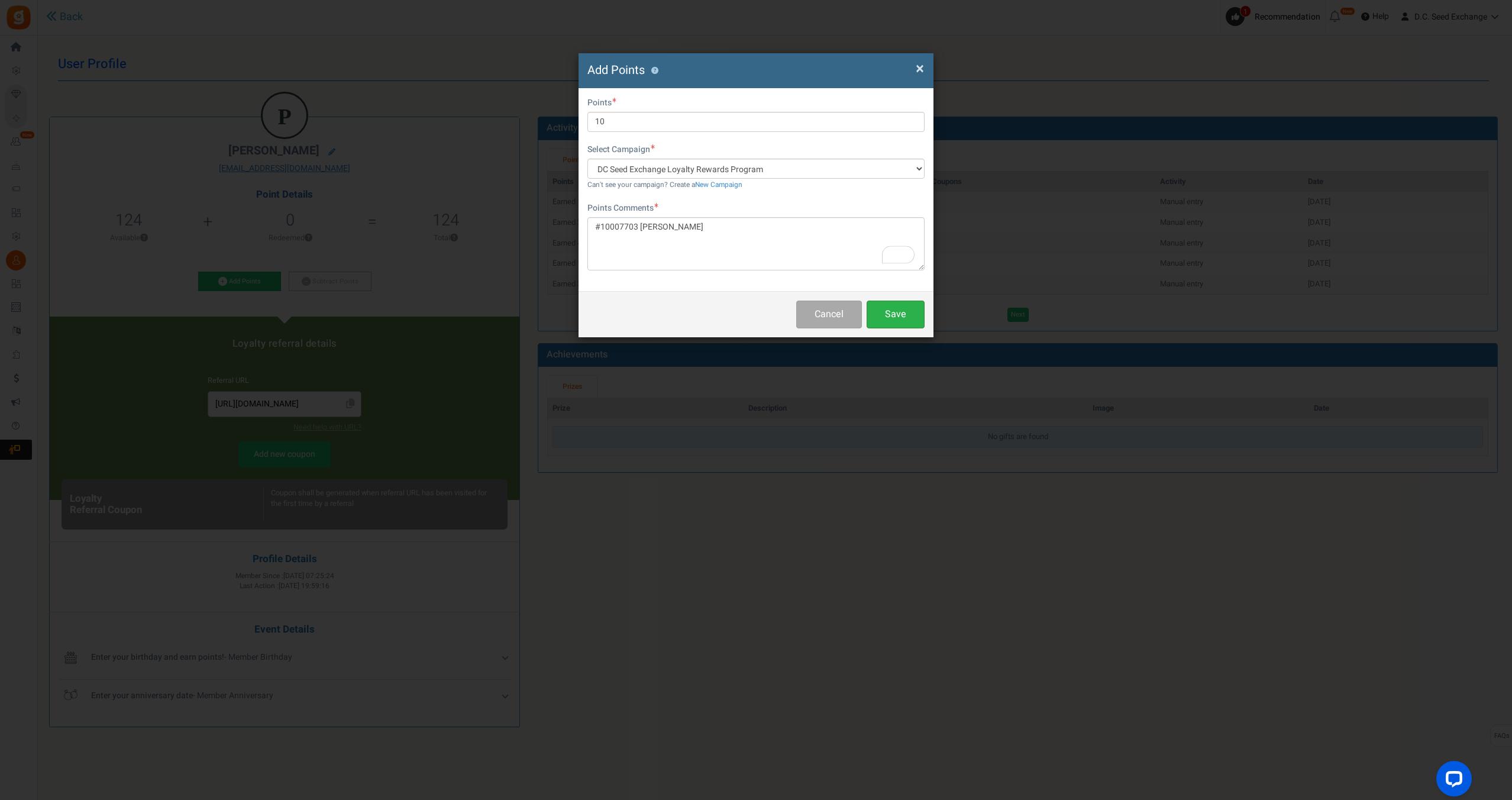
click at [896, 313] on button "Save" at bounding box center [896, 314] width 58 height 28
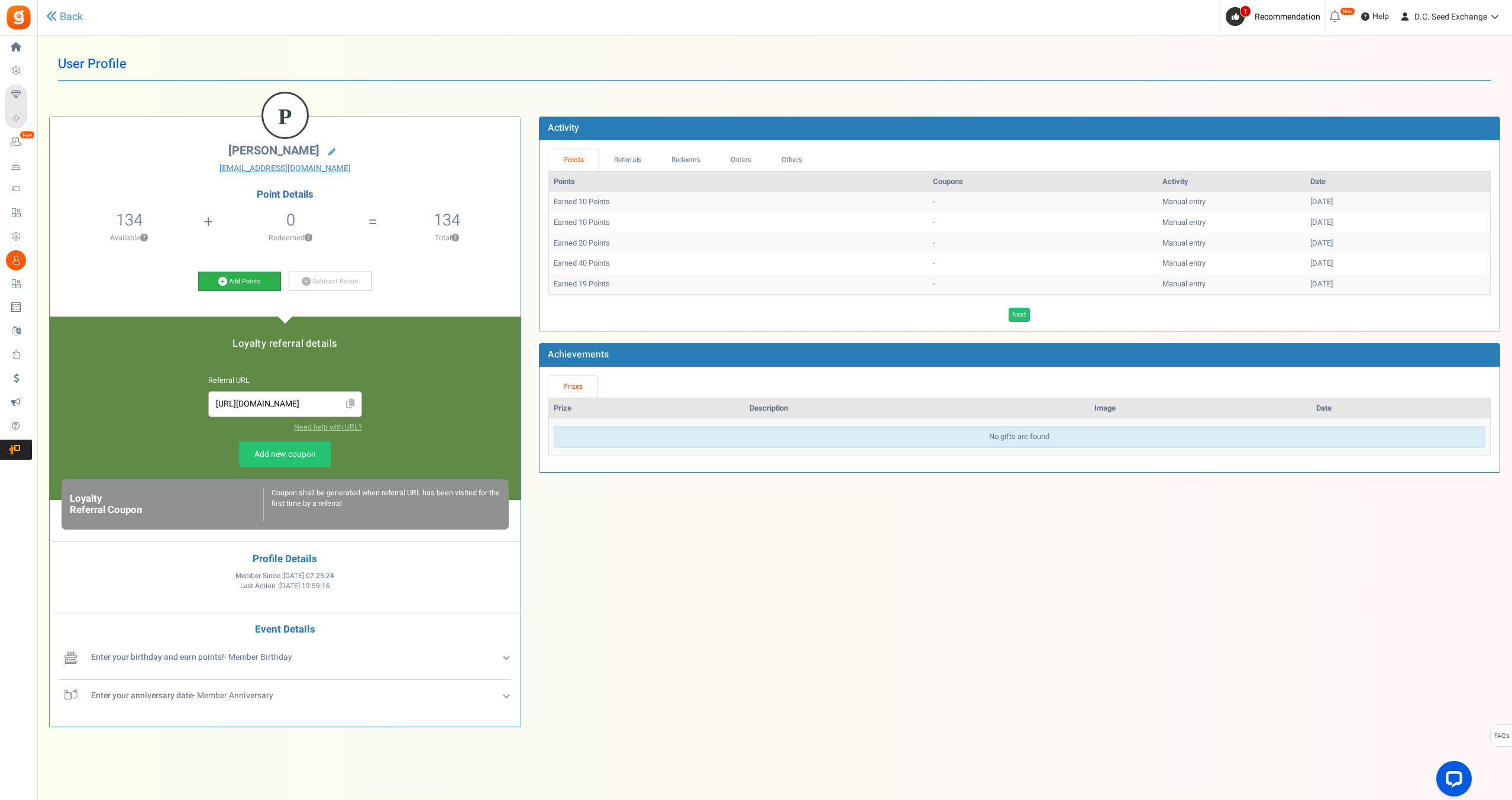
click at [241, 280] on link "Add Points" at bounding box center [240, 281] width 82 height 20
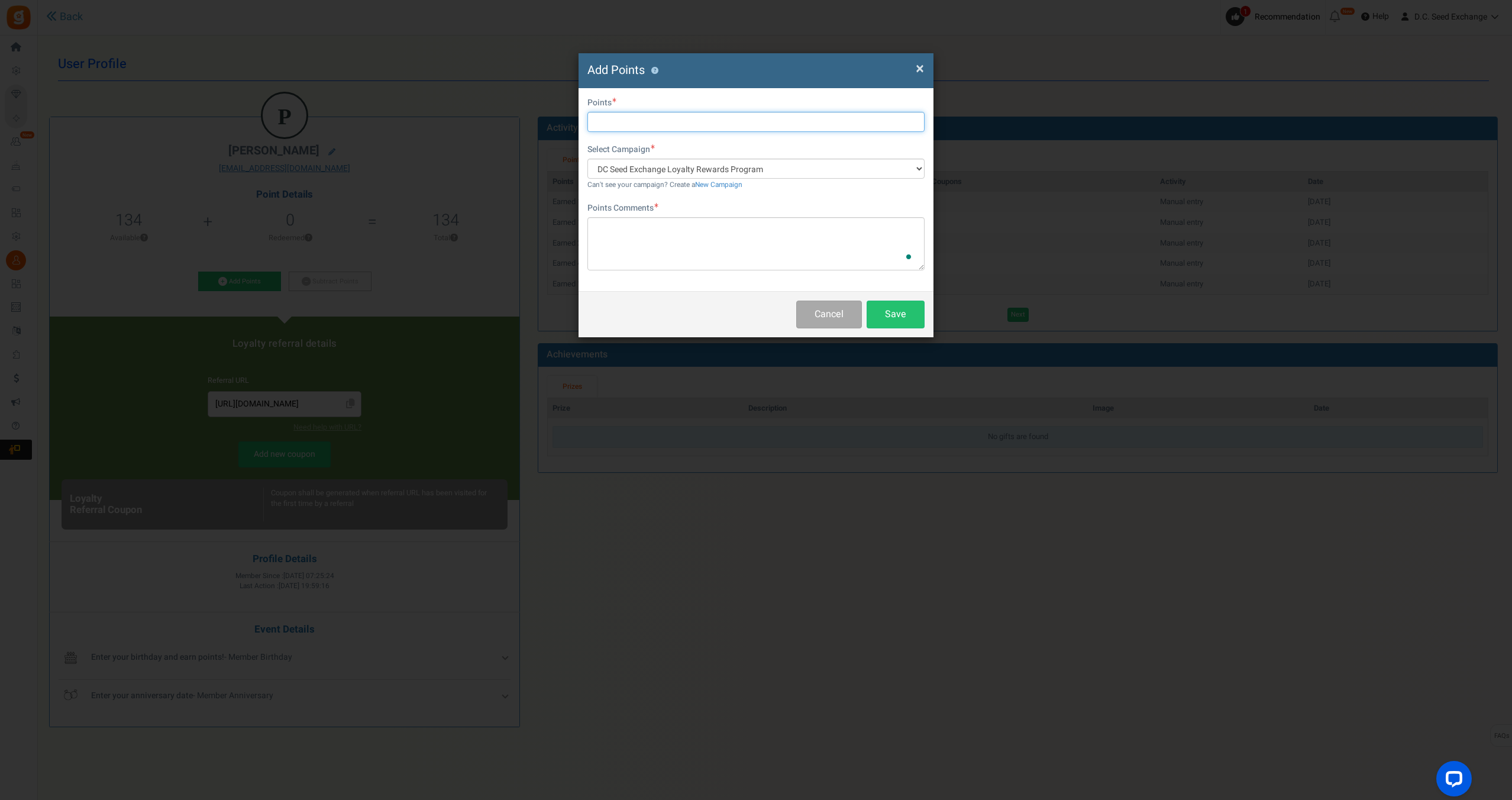
click at [658, 115] on input "text" at bounding box center [756, 122] width 337 height 20
type input "3"
paste textarea "#10007648 [PERSON_NAME]"
type textarea "#10007648 [PERSON_NAME]"
click at [892, 315] on button "Save" at bounding box center [896, 314] width 58 height 28
